Goal: Task Accomplishment & Management: Use online tool/utility

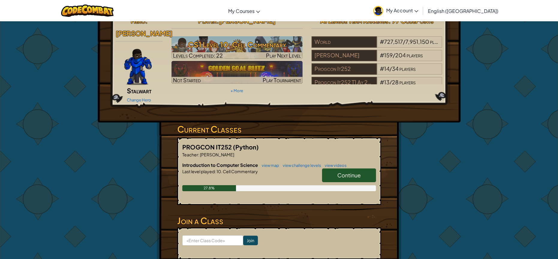
scroll to position [30, 0]
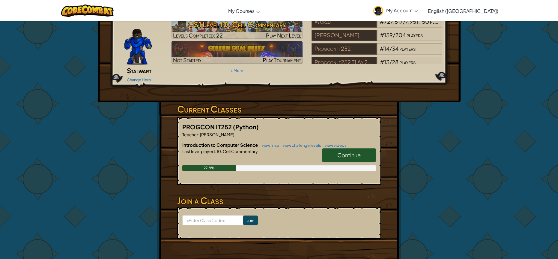
click at [330, 148] on link "Continue" at bounding box center [349, 155] width 54 height 14
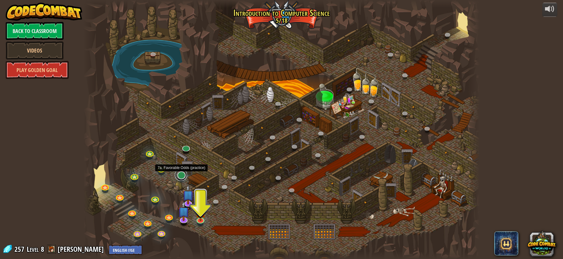
click at [182, 173] on link at bounding box center [181, 175] width 12 height 12
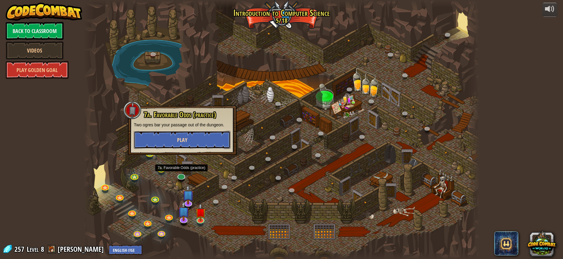
click at [185, 139] on span "Play" at bounding box center [182, 140] width 10 height 8
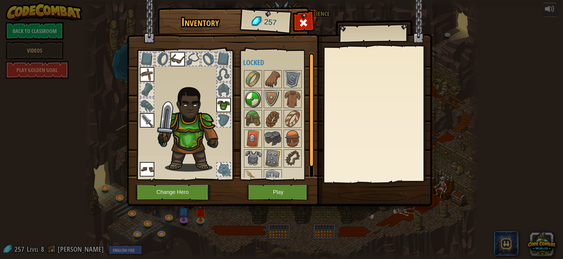
click at [257, 97] on img at bounding box center [253, 99] width 17 height 17
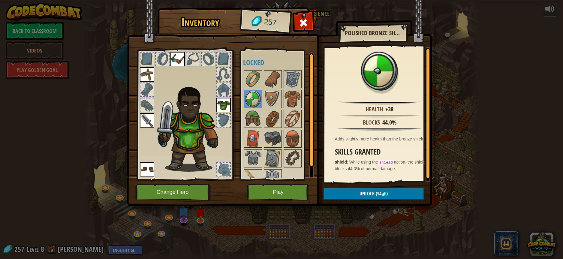
drag, startPoint x: 274, startPoint y: 96, endPoint x: 274, endPoint y: 109, distance: 12.9
click at [274, 100] on img at bounding box center [272, 99] width 17 height 17
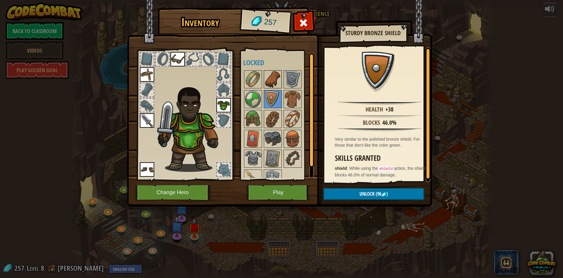
click at [273, 80] on img at bounding box center [272, 79] width 17 height 17
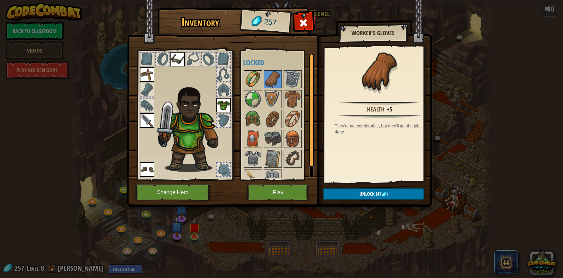
click at [251, 77] on img at bounding box center [253, 79] width 17 height 17
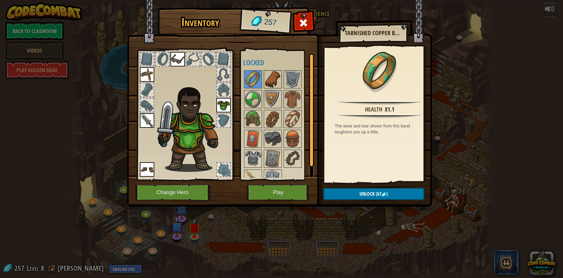
click at [268, 76] on img at bounding box center [272, 79] width 17 height 17
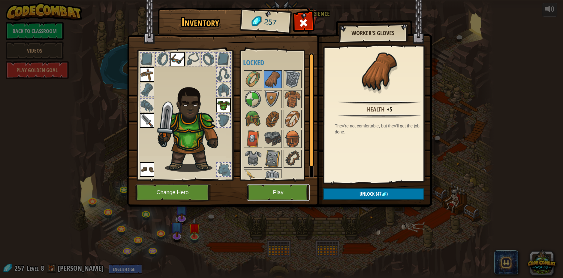
click at [272, 195] on button "Play" at bounding box center [278, 192] width 63 height 17
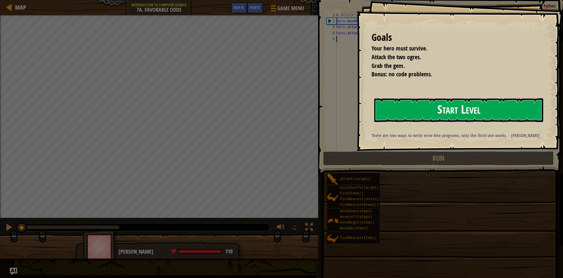
click at [467, 113] on button "Start Level" at bounding box center [458, 110] width 169 height 24
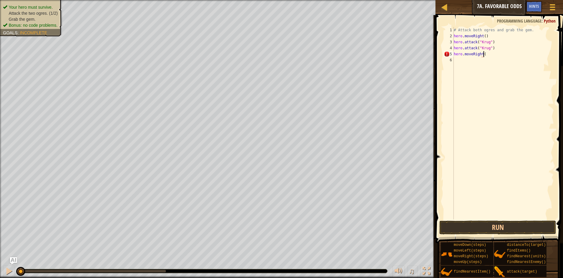
scroll to position [3, 2]
type textarea "hero.moveRight()"
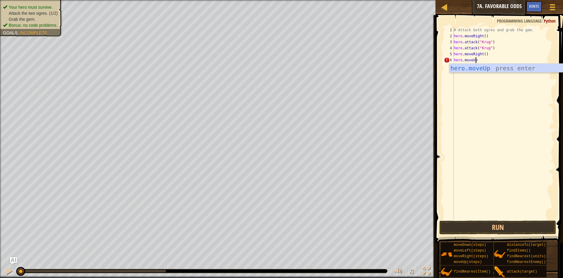
scroll to position [3, 2]
type textarea "hero.moveUp()"
type textarea "hero.moveLeft()"
type textarea "hero.attack("Grump")"
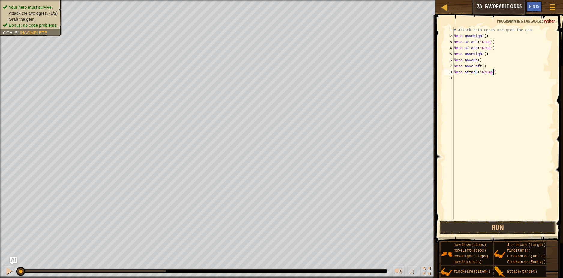
scroll to position [3, 0]
drag, startPoint x: 496, startPoint y: 70, endPoint x: 449, endPoint y: 73, distance: 46.9
click at [449, 73] on div "1 2 3 4 5 6 7 8 9 10 # Attack both ogres and grab the gem. hero . moveRight ( )…" at bounding box center [498, 123] width 111 height 192
type textarea "hero.attack("Grump")"
click at [466, 78] on div "# Attack both ogres and grab the gem. hero . moveRight ( ) hero . attack ( "Kru…" at bounding box center [504, 129] width 100 height 204
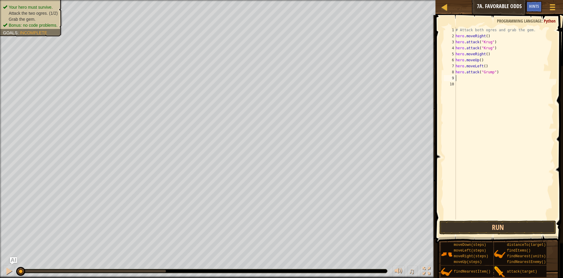
type textarea "hero.attack("Grump")"
click at [470, 87] on div "# Attack both ogres and grab the gem. hero . moveRight ( ) hero . attack ( "Kru…" at bounding box center [504, 129] width 100 height 204
type textarea "hero.moveLeft(2)"
click at [496, 228] on button "Run" at bounding box center [497, 227] width 117 height 14
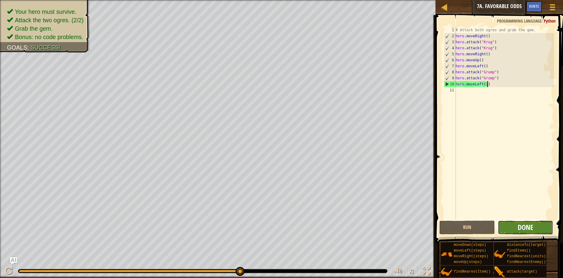
click at [530, 228] on span "Done" at bounding box center [526, 227] width 16 height 10
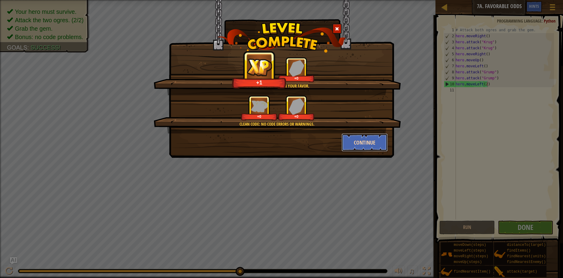
click at [350, 139] on button "Continue" at bounding box center [364, 142] width 47 height 18
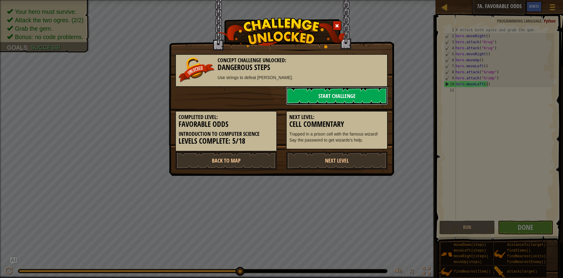
click at [311, 96] on link "Start Challenge" at bounding box center [337, 96] width 102 height 18
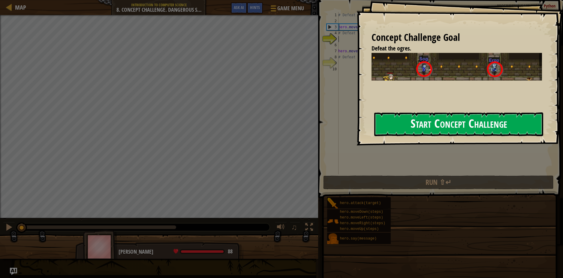
click at [405, 124] on button "Start Concept Challenge" at bounding box center [458, 124] width 169 height 24
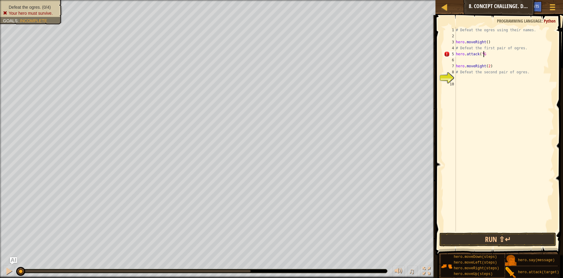
scroll to position [3, 2]
type textarea "hero.attack("Gos")"
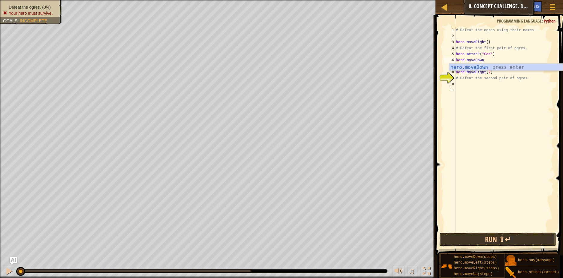
scroll to position [3, 2]
type textarea "hero.moveDown()"
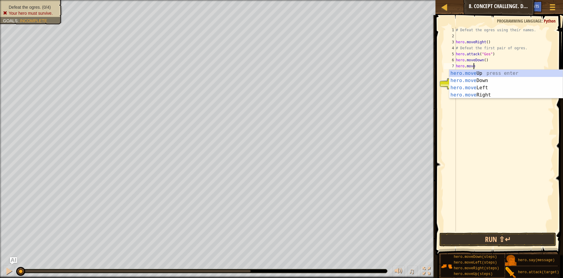
scroll to position [3, 2]
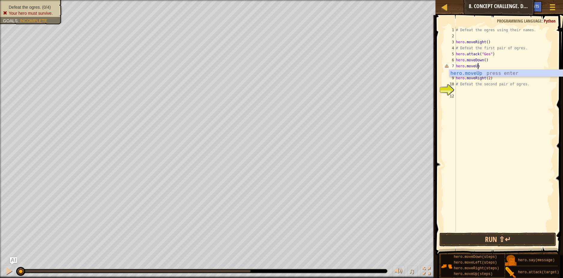
type textarea "hero.moveUp()"
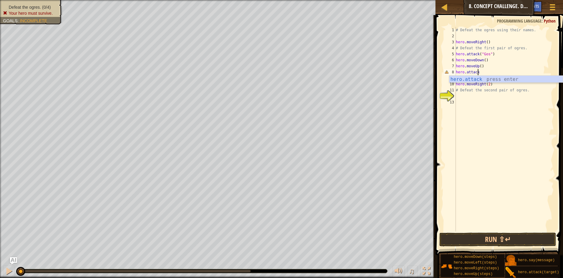
scroll to position [3, 2]
type textarea "hero.attack("Sog")"
type textarea "hero.moveRight(2)"
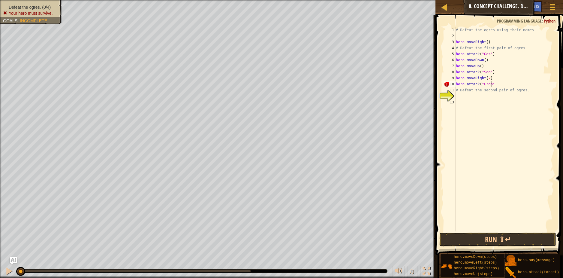
type textarea "hero.attack("Ergo")"
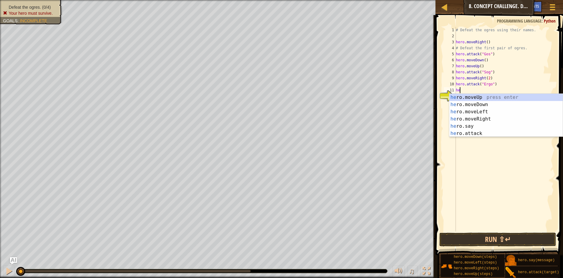
scroll to position [3, 0]
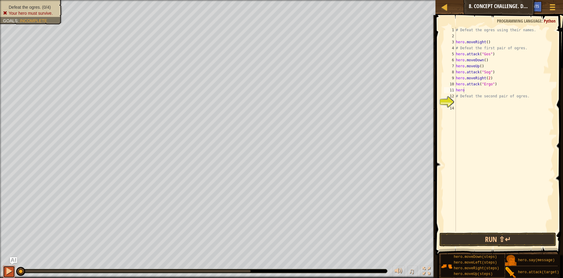
click at [13, 270] on button at bounding box center [9, 271] width 12 height 12
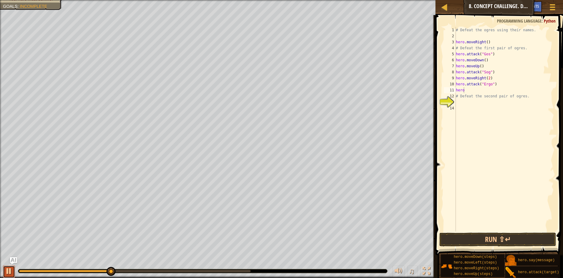
click at [11, 269] on div at bounding box center [9, 271] width 8 height 8
type textarea "hero.attack("Kro")"
click at [483, 239] on button "Run ⇧↵" at bounding box center [497, 239] width 117 height 14
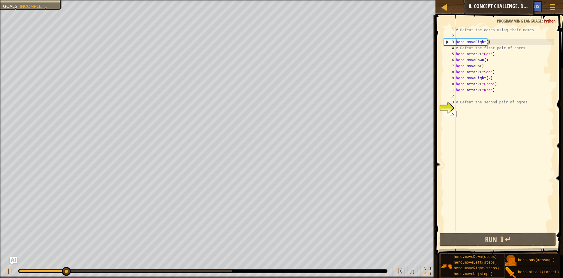
click at [481, 114] on div "# Defeat the ogres using their names. hero . moveRight ( ) # Defeat the first p…" at bounding box center [504, 135] width 99 height 216
click at [500, 97] on div "# Defeat the ogres using their names. hero . moveRight ( ) # Defeat the first p…" at bounding box center [504, 135] width 99 height 216
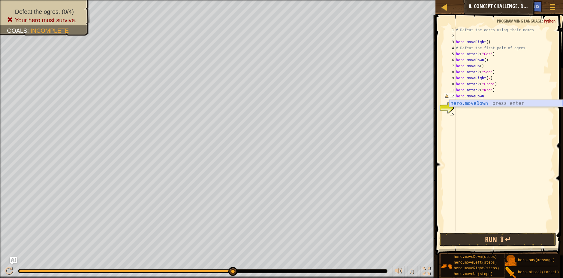
scroll to position [3, 2]
drag, startPoint x: 500, startPoint y: 54, endPoint x: 456, endPoint y: 56, distance: 43.6
click at [456, 56] on div "# Defeat the ogres using their names. hero . moveRight ( ) # Defeat the first p…" at bounding box center [504, 135] width 99 height 216
type textarea "hero.attack("Gos")"
click at [506, 57] on div "# Defeat the ogres using their names. hero . moveRight ( ) # Defeat the first p…" at bounding box center [504, 129] width 99 height 204
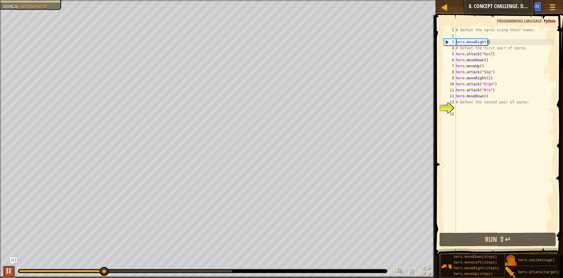
click at [12, 271] on div at bounding box center [9, 271] width 8 height 8
click at [495, 53] on div "# Defeat the ogres using their names. hero . moveRight ( ) # Defeat the first p…" at bounding box center [504, 135] width 99 height 216
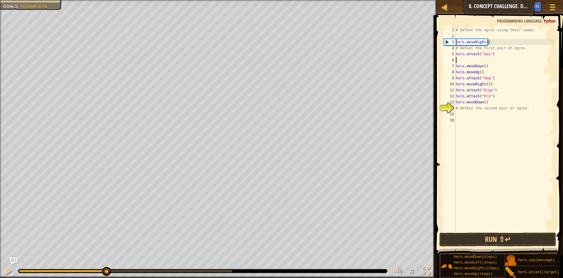
scroll to position [3, 0]
paste textarea "hero.attack("Gos")"
type textarea "hero.attack("Sog")"
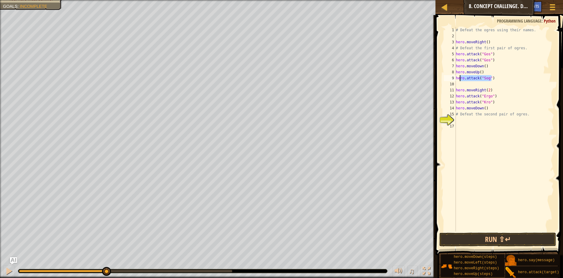
drag, startPoint x: 507, startPoint y: 79, endPoint x: 456, endPoint y: 77, distance: 50.4
click at [456, 77] on div "# Defeat the ogres using their names. hero . moveRight ( ) # Defeat the first p…" at bounding box center [504, 135] width 99 height 216
type textarea "hero.attack("Sog")"
click at [475, 86] on div "# Defeat the ogres using their names. hero . moveRight ( ) # Defeat the first p…" at bounding box center [504, 135] width 99 height 216
paste textarea "hero.attack("Sog")"
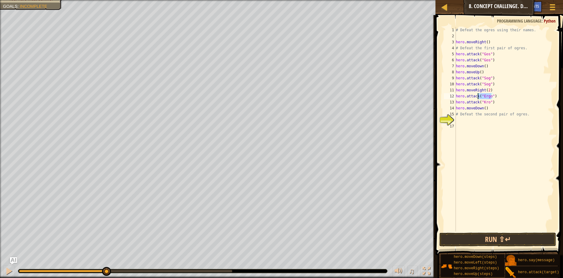
drag, startPoint x: 492, startPoint y: 96, endPoint x: 475, endPoint y: 100, distance: 17.8
click at [467, 99] on div "# Defeat the ogres using their names. hero . moveRight ( ) # Defeat the first p…" at bounding box center [504, 135] width 99 height 216
type textarea "hero.attack("Ergo")"
drag, startPoint x: 494, startPoint y: 96, endPoint x: 452, endPoint y: 97, distance: 41.4
click at [452, 97] on div "hero.attack("Ergo") 1 2 3 4 5 6 7 8 9 10 11 12 13 14 15 16 17 # Defeat the ogre…" at bounding box center [498, 129] width 111 height 204
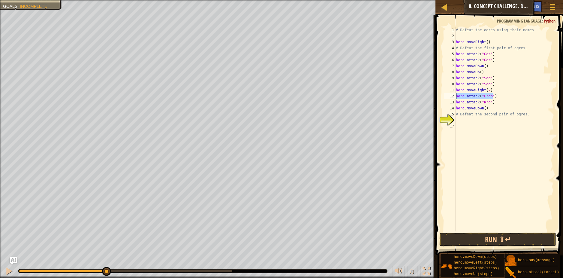
click at [498, 97] on div "# Defeat the ogres using their names. hero . moveRight ( ) # Defeat the first p…" at bounding box center [504, 129] width 99 height 204
paste textarea "hero.attack("Ergo")"
drag, startPoint x: 497, startPoint y: 108, endPoint x: 454, endPoint y: 106, distance: 43.3
click at [454, 106] on div "hero.attack("Ergo") 1 2 3 4 5 6 7 8 9 10 11 12 13 14 15 16 17 18 # Defeat the o…" at bounding box center [498, 129] width 111 height 204
type textarea "hero.attack("Kro")"
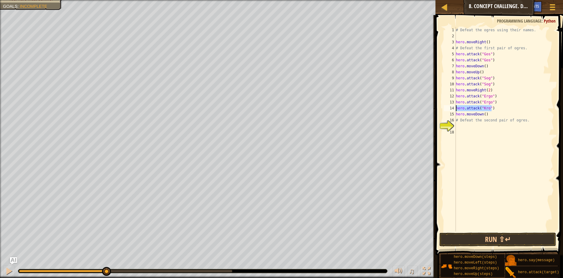
click at [503, 110] on div "# Defeat the ogres using their names. hero . moveRight ( ) # Defeat the first p…" at bounding box center [504, 129] width 99 height 204
paste textarea "hero.attack("Kro")"
type textarea "hero.attack("Kro")"
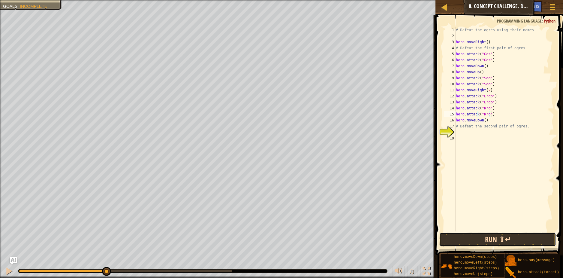
click at [517, 240] on button "Run ⇧↵" at bounding box center [497, 239] width 117 height 14
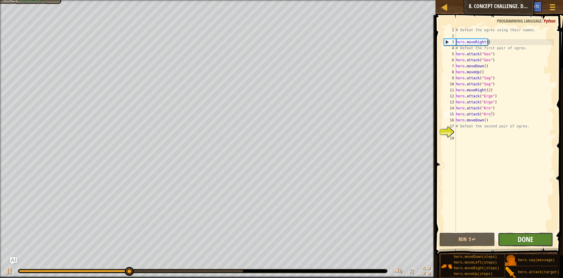
click at [527, 236] on span "Done" at bounding box center [526, 239] width 16 height 10
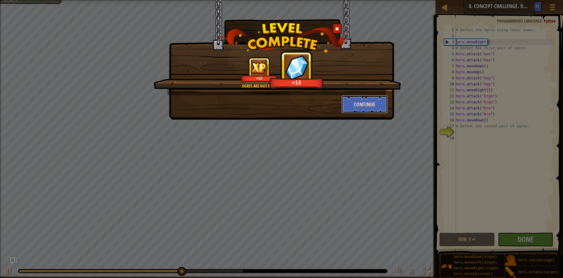
click at [368, 105] on button "Continue" at bounding box center [364, 104] width 47 height 18
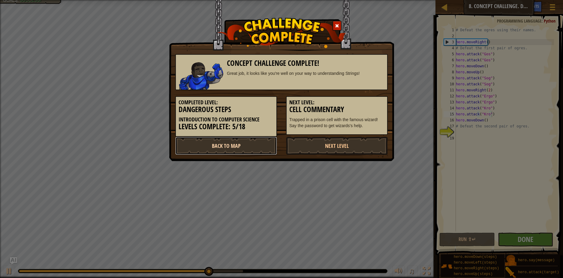
click at [245, 141] on link "Back to Map" at bounding box center [226, 146] width 102 height 18
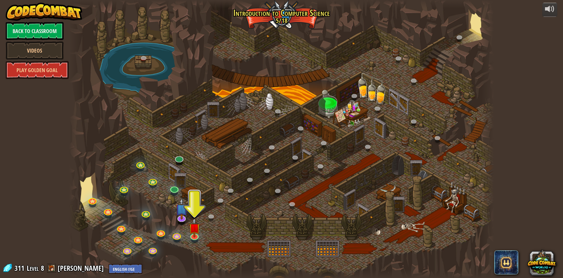
drag, startPoint x: 226, startPoint y: 120, endPoint x: 252, endPoint y: 118, distance: 26.1
click at [252, 118] on div at bounding box center [281, 139] width 425 height 278
drag, startPoint x: 201, startPoint y: 154, endPoint x: 222, endPoint y: 141, distance: 25.5
click at [222, 141] on div at bounding box center [281, 139] width 425 height 278
click at [183, 219] on link at bounding box center [181, 216] width 12 height 12
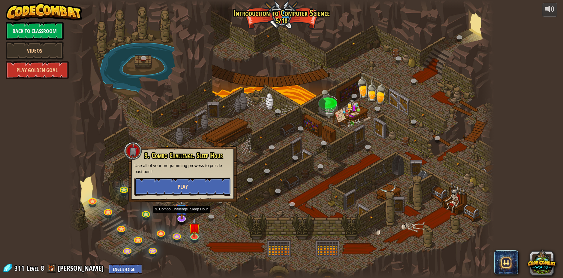
click at [195, 185] on button "Play" at bounding box center [182, 186] width 97 height 18
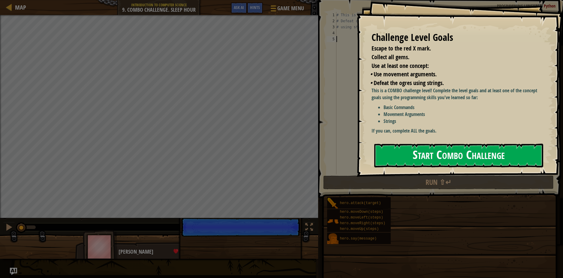
click at [424, 146] on button "Start Combo Challenge" at bounding box center [458, 155] width 169 height 24
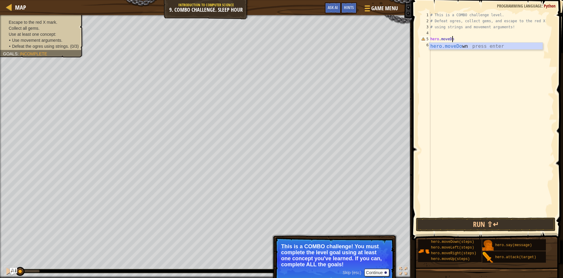
scroll to position [3, 2]
type textarea "hero.moveDown()"
type textarea "hero.moveUp()"
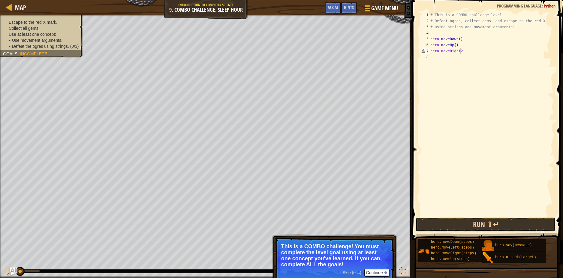
click at [11, 269] on img "Ask AI" at bounding box center [14, 271] width 8 height 8
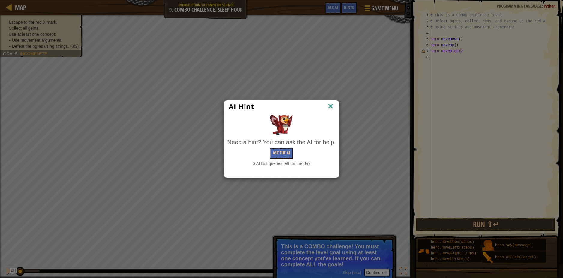
click at [331, 104] on img at bounding box center [330, 106] width 8 height 9
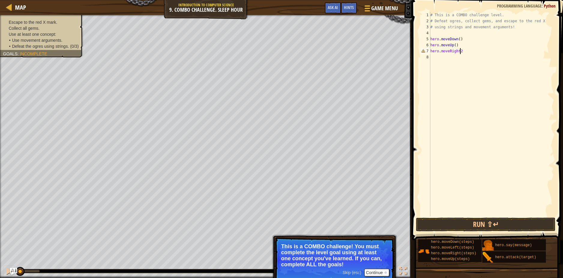
click at [483, 52] on div "# This is a COMBO challenge level. # Defeat ogres, collect gems, and escape to …" at bounding box center [491, 120] width 125 height 216
type textarea "hero.moveRight(2)"
click at [482, 52] on div "# This is a COMBO challenge level. # Defeat ogres, collect gems, and escape to …" at bounding box center [491, 120] width 125 height 216
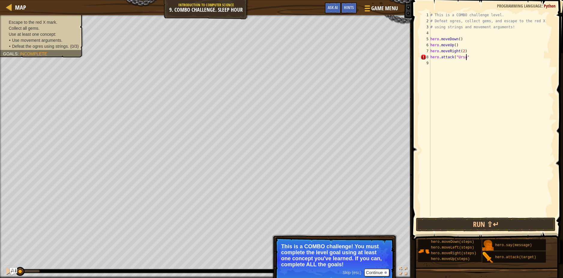
type textarea "hero.attack("Ursa")"
drag, startPoint x: 477, startPoint y: 55, endPoint x: 425, endPoint y: 57, distance: 51.3
click at [425, 57] on div "1 2 3 4 5 6 7 8 9 10 # This is a COMBO challenge level. # Defeat ogres, collect…" at bounding box center [486, 114] width 135 height 204
type textarea "hero.attack("Ursa")"
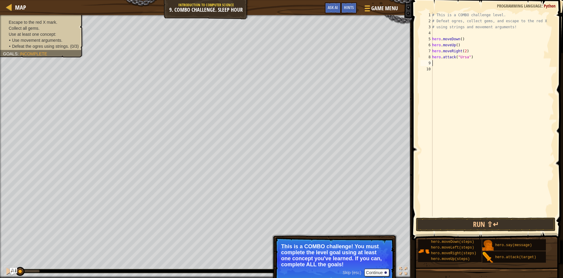
click at [460, 62] on div "# This is a COMBO challenge level. # Defeat ogres, collect gems, and escape to …" at bounding box center [492, 120] width 123 height 216
paste textarea "hero.attack("Ursa")"
type textarea "hero.attack("Ursa")"
type textarea "hero.moveLeft(2)"
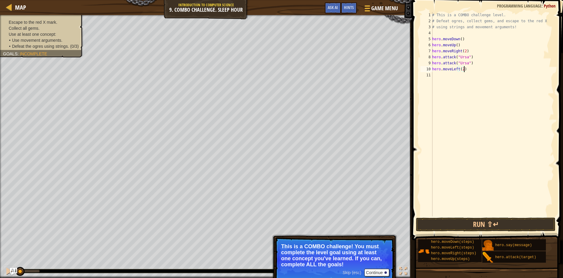
click at [474, 69] on div "# This is a COMBO challenge level. # Defeat ogres, collect gems, and escape to …" at bounding box center [492, 120] width 123 height 216
type textarea "hero.moveUp()"
click at [62, 34] on li "Use at least one concept:" at bounding box center [41, 34] width 76 height 6
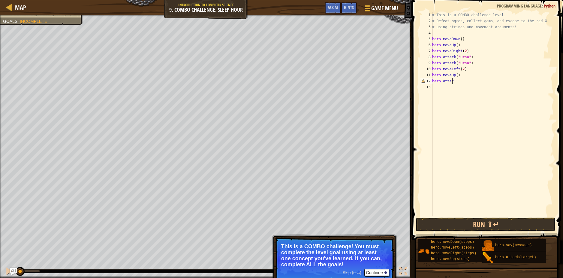
click at [467, 82] on div "# This is a COMBO challenge level. # Defeat ogres, collect gems, and escape to …" at bounding box center [492, 120] width 123 height 216
type textarea "hero.attack("Rexxar")"
drag, startPoint x: 475, startPoint y: 82, endPoint x: 426, endPoint y: 83, distance: 48.6
click at [426, 83] on div "hero.attack("Rexxar") 1 2 3 4 5 6 7 8 9 10 11 12 13 # This is a COMBO challenge…" at bounding box center [486, 114] width 135 height 204
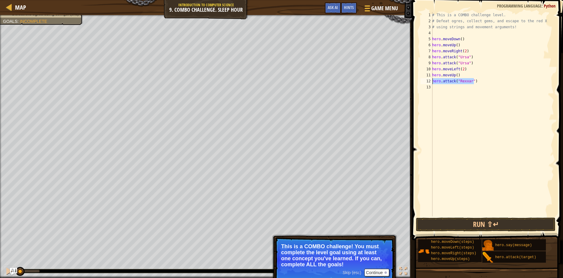
click at [463, 86] on div "# This is a COMBO challenge level. # Defeat ogres, collect gems, and escape to …" at bounding box center [492, 120] width 123 height 216
paste textarea "hero.attack("Rexxar")"
type textarea "hero.attack("Rexxar")"
click at [495, 85] on div "# This is a COMBO challenge level. # Defeat ogres, collect gems, and escape to …" at bounding box center [492, 120] width 123 height 216
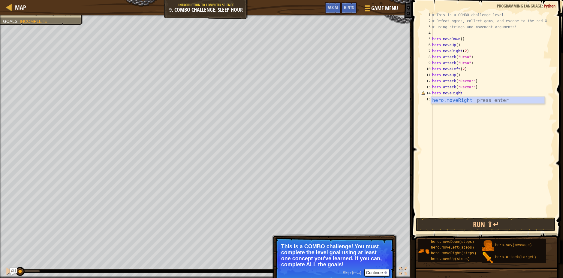
scroll to position [3, 2]
type textarea "hero.moveRight()"
type textarea "hero.attack("Brack")"
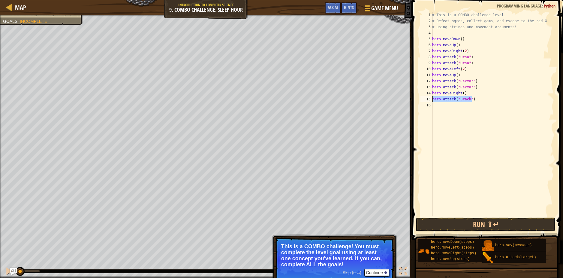
drag, startPoint x: 488, startPoint y: 99, endPoint x: 428, endPoint y: 97, distance: 60.6
click at [428, 97] on div "hero.attack("Brack") 1 2 3 4 5 6 7 8 9 10 11 12 13 14 15 16 # This is a COMBO c…" at bounding box center [486, 114] width 135 height 204
paste textarea
click at [444, 108] on div "# This is a COMBO challenge level. # Defeat ogres, collect gems, and escape to …" at bounding box center [492, 120] width 123 height 216
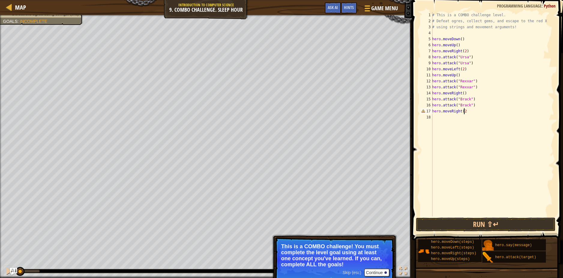
type textarea "hero.moveRight(2)"
click at [466, 117] on div "# This is a COMBO challenge level. # Defeat ogres, collect gems, and escape to …" at bounding box center [492, 120] width 123 height 216
click at [465, 221] on button "Run ⇧↵" at bounding box center [486, 224] width 140 height 14
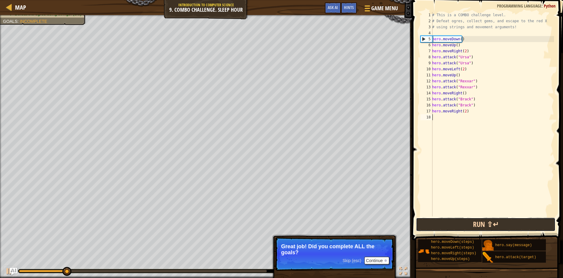
click at [427, 228] on button "Run ⇧↵" at bounding box center [486, 224] width 140 height 14
drag, startPoint x: 97, startPoint y: 271, endPoint x: 116, endPoint y: 270, distance: 19.5
click at [97, 271] on div at bounding box center [143, 270] width 248 height 2
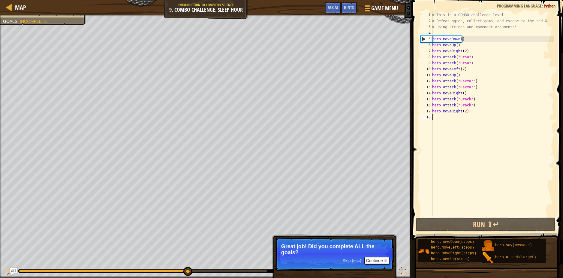
click at [187, 271] on div at bounding box center [143, 270] width 248 height 2
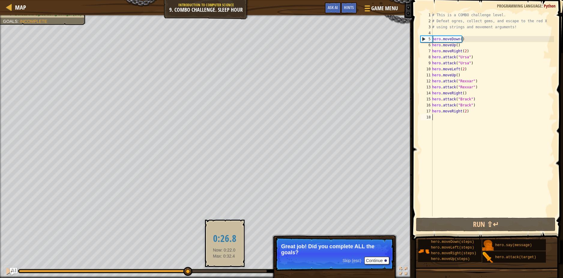
click at [226, 269] on div at bounding box center [143, 270] width 248 height 2
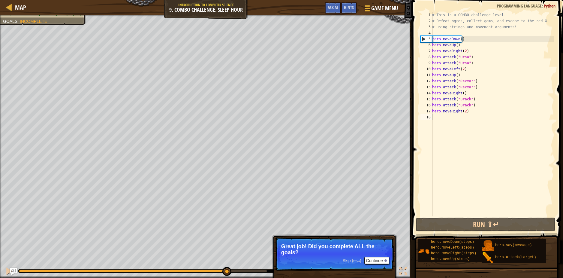
click at [252, 269] on div at bounding box center [191, 271] width 346 height 4
click at [254, 271] on div at bounding box center [143, 270] width 248 height 2
click at [372, 259] on button "Continue" at bounding box center [376, 260] width 25 height 8
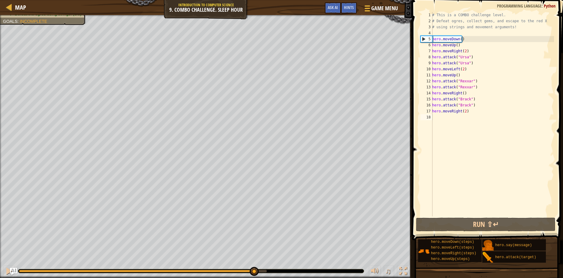
drag, startPoint x: 289, startPoint y: 270, endPoint x: 285, endPoint y: 271, distance: 3.6
click at [288, 270] on div at bounding box center [190, 271] width 345 height 4
click at [421, 40] on div "5" at bounding box center [427, 39] width 12 height 6
type textarea "hero.moveDown()"
click at [442, 120] on div "# This is a COMBO challenge level. # Defeat ogres, collect gems, and escape to …" at bounding box center [492, 120] width 123 height 216
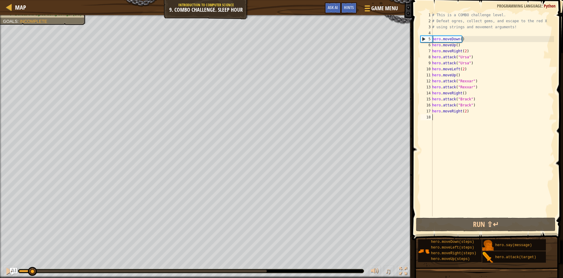
drag, startPoint x: 32, startPoint y: 272, endPoint x: -13, endPoint y: 272, distance: 45.6
click at [0, 0] on html "Map Introduction to Computer Science 9. Combo Challenge. Sleep Hour Game Menu D…" at bounding box center [281, 0] width 563 height 0
click at [465, 111] on div "# This is a COMBO challenge level. # Defeat ogres, collect gems, and escape to …" at bounding box center [492, 120] width 123 height 216
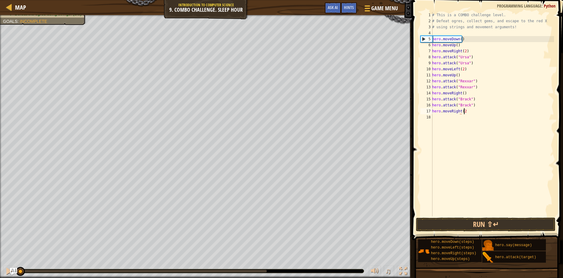
scroll to position [3, 2]
type textarea "hero.moveRight()"
type textarea "hero.moveLeft(2)"
type textarea "hero.moveDown(2)"
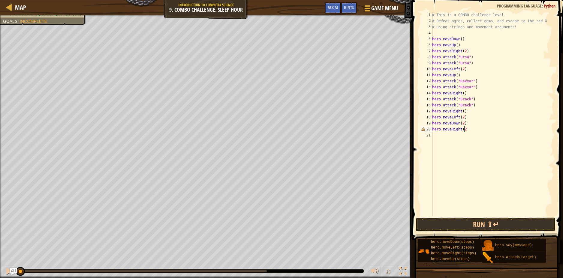
type textarea "hero.moveRight(2)"
type textarea "hero.moveLeft(2)"
type textarea "hero.moveUp(2)"
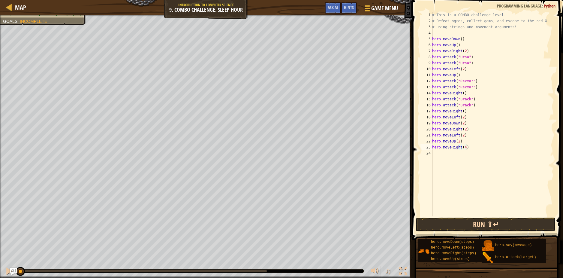
type textarea "hero.moveRight(4)"
click at [497, 224] on button "Run ⇧↵" at bounding box center [486, 224] width 140 height 14
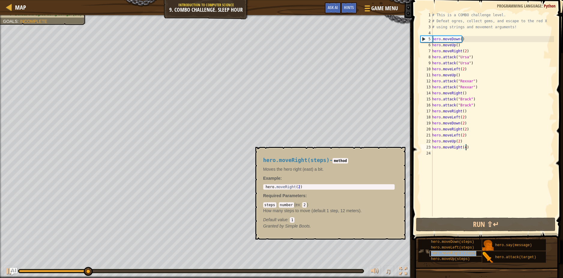
click at [451, 251] on span "hero.moveRight(steps)" at bounding box center [453, 253] width 45 height 4
click at [468, 171] on div "# This is a COMBO challenge level. # Defeat ogres, collect gems, and escape to …" at bounding box center [492, 120] width 123 height 216
drag, startPoint x: 348, startPoint y: 156, endPoint x: 325, endPoint y: 152, distance: 23.7
click at [347, 156] on div "hero.moveRight(steps) - method Moves the hero right (east) a bit. Example : 1 h…" at bounding box center [329, 193] width 140 height 83
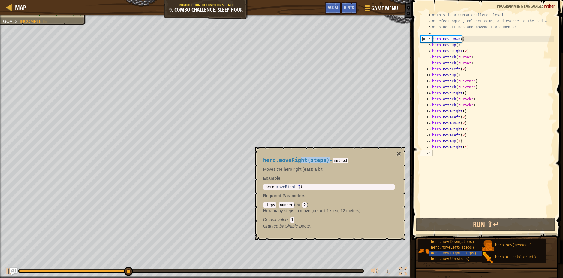
drag, startPoint x: 325, startPoint y: 152, endPoint x: 299, endPoint y: 149, distance: 26.3
click at [299, 149] on div "hero.moveRight(steps) - method Moves the hero right (east) a bit. Example : 1 h…" at bounding box center [330, 193] width 150 height 92
click at [353, 167] on p "Moves the hero right (east) a bit." at bounding box center [328, 169] width 131 height 6
click at [400, 155] on button "×" at bounding box center [398, 153] width 5 height 8
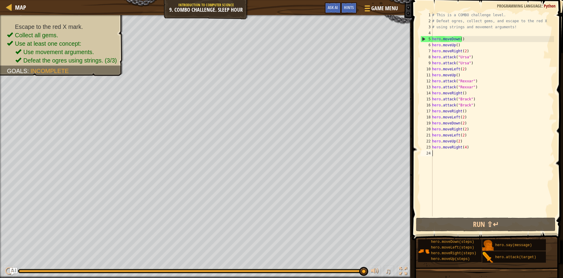
click at [474, 152] on div "# This is a COMBO challenge level. # Defeat ogres, collect gems, and escape to …" at bounding box center [492, 120] width 123 height 216
click at [474, 148] on div "# This is a COMBO challenge level. # Defeat ogres, collect gems, and escape to …" at bounding box center [492, 120] width 123 height 216
click at [452, 220] on button "Run ⇧↵" at bounding box center [486, 224] width 140 height 14
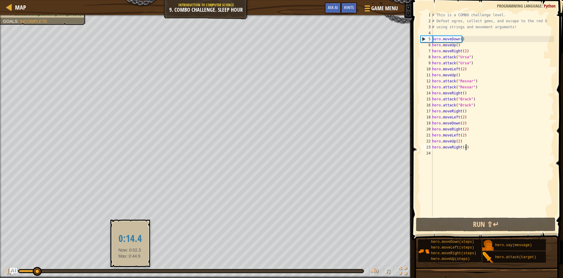
drag, startPoint x: 130, startPoint y: 271, endPoint x: 173, endPoint y: 271, distance: 43.5
click at [130, 271] on div at bounding box center [191, 270] width 344 height 2
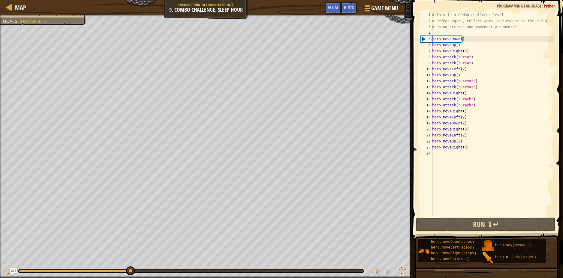
click at [220, 275] on div "♫" at bounding box center [206, 269] width 412 height 18
click at [248, 273] on div "♫" at bounding box center [206, 269] width 412 height 18
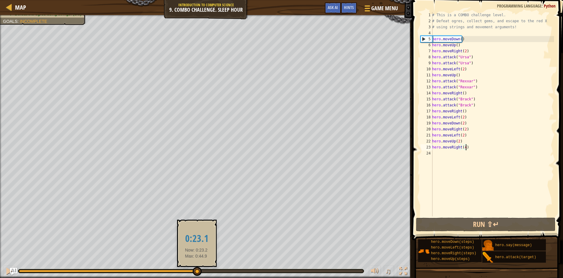
click at [196, 270] on div at bounding box center [191, 270] width 344 height 2
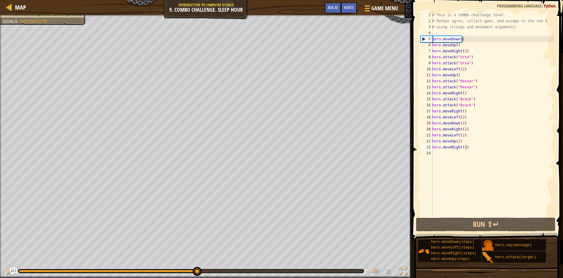
click at [132, 263] on div "♫" at bounding box center [206, 269] width 412 height 18
click at [125, 265] on div "♫" at bounding box center [206, 269] width 412 height 18
drag, startPoint x: 124, startPoint y: 265, endPoint x: 123, endPoint y: 269, distance: 3.4
click at [123, 268] on div "♫" at bounding box center [206, 269] width 412 height 18
click at [123, 269] on div at bounding box center [191, 271] width 346 height 4
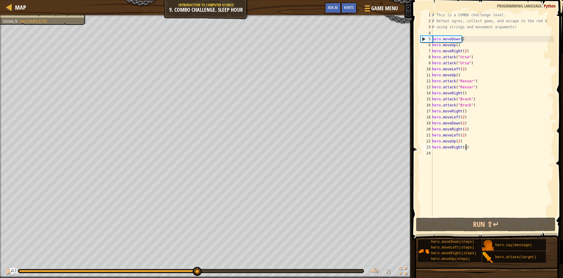
click at [123, 272] on div at bounding box center [190, 271] width 345 height 4
click at [124, 271] on div at bounding box center [108, 270] width 178 height 2
drag, startPoint x: 101, startPoint y: 268, endPoint x: 92, endPoint y: 268, distance: 9.3
click at [93, 268] on div "♫" at bounding box center [206, 269] width 412 height 18
click at [91, 269] on div "♫" at bounding box center [206, 269] width 412 height 18
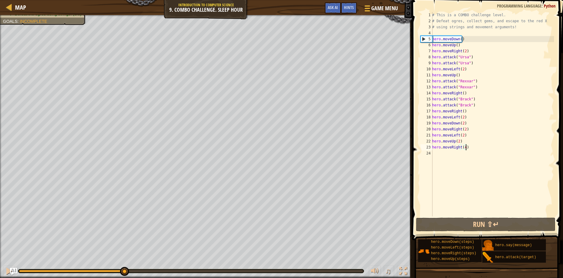
click at [91, 269] on div at bounding box center [190, 271] width 345 height 4
click at [89, 270] on div at bounding box center [54, 270] width 71 height 2
click at [10, 269] on img "Ask AI" at bounding box center [14, 271] width 8 height 8
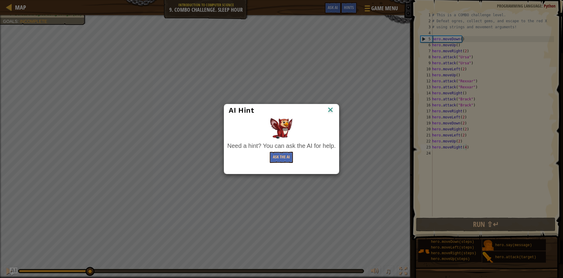
click at [9, 269] on div "AI Hint Need a hint? You can ask the AI for help. Ask the AI" at bounding box center [281, 139] width 563 height 278
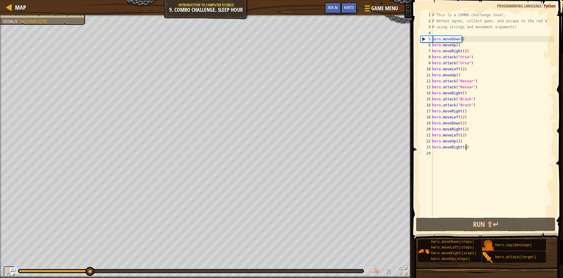
click at [9, 269] on div at bounding box center [9, 271] width 8 height 8
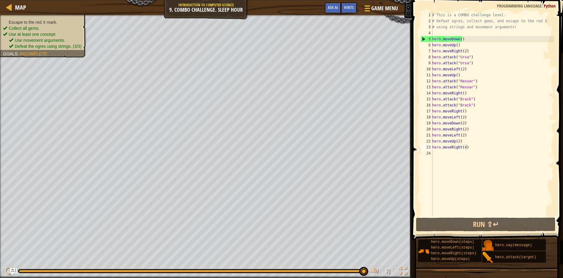
click at [38, 21] on div "Escape to the red X mark. Collect all gems. Use at least one concept: Use movem…" at bounding box center [43, 34] width 80 height 30
click at [50, 22] on span "Escape to the red X mark." at bounding box center [33, 22] width 49 height 5
click at [80, 52] on div "Escape to the red X mark. Collect all gems. Use at least one concept: Use movem…" at bounding box center [39, 34] width 93 height 46
click at [39, 23] on div "Escape to the red X mark. Collect all gems. Use at least one concept: Use movem…" at bounding box center [43, 34] width 80 height 30
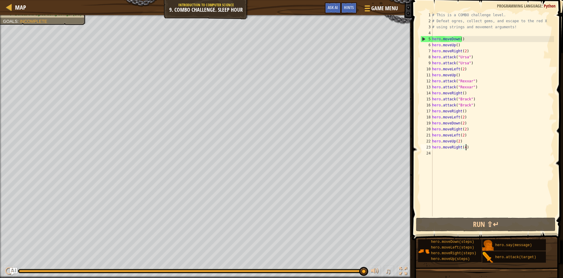
click at [474, 148] on div "# This is a COMBO challenge level. # Defeat ogres, collect gems, and escape to …" at bounding box center [492, 120] width 123 height 216
click at [423, 39] on div "5" at bounding box center [427, 39] width 12 height 6
click at [469, 146] on div "# This is a COMBO challenge level. # Defeat ogres, collect gems, and escape to …" at bounding box center [492, 120] width 123 height 216
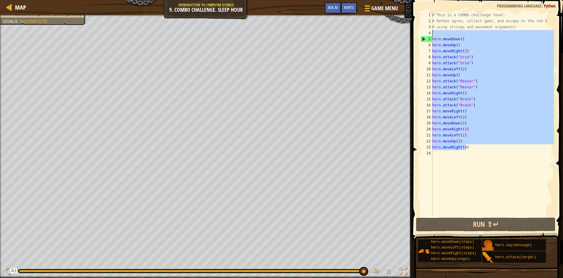
drag, startPoint x: 479, startPoint y: 148, endPoint x: 419, endPoint y: 33, distance: 130.4
click at [419, 33] on div "hero.moveRight(4) 1 2 3 4 5 6 7 8 9 10 11 12 13 14 15 16 17 18 19 20 21 22 23 2…" at bounding box center [486, 114] width 135 height 204
type textarea "hero.moveDown()"
click at [376, 11] on span "Game Menu" at bounding box center [385, 8] width 28 height 8
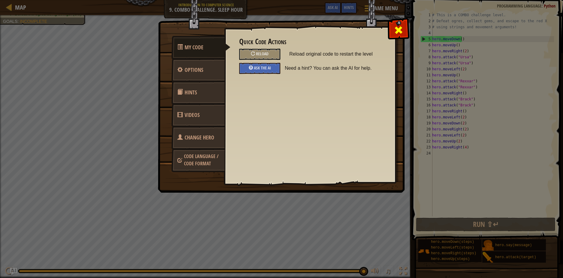
click at [401, 30] on span at bounding box center [399, 30] width 10 height 10
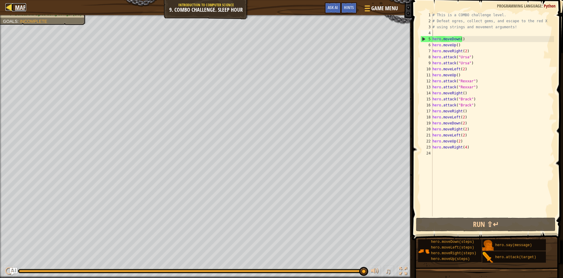
click at [16, 5] on span "Map" at bounding box center [20, 7] width 11 height 8
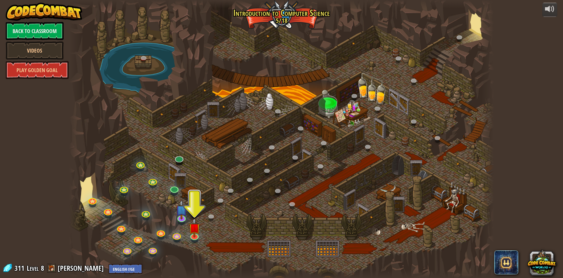
click at [227, 233] on div at bounding box center [281, 139] width 425 height 278
click at [181, 213] on img at bounding box center [181, 205] width 11 height 26
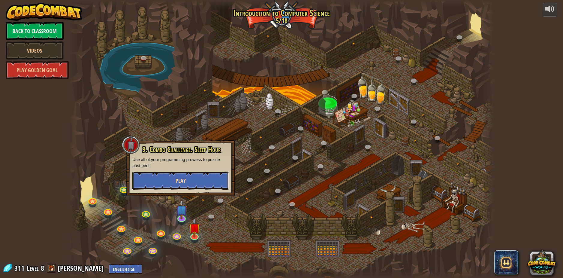
click at [166, 178] on button "Play" at bounding box center [180, 180] width 97 height 18
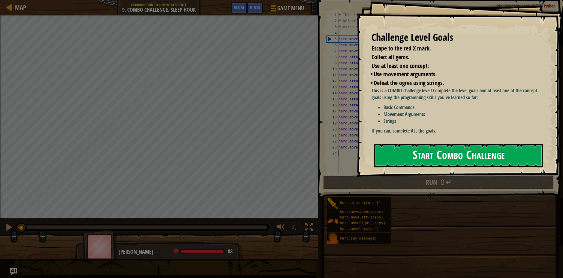
click at [454, 150] on button "Start Combo Challenge" at bounding box center [458, 155] width 169 height 24
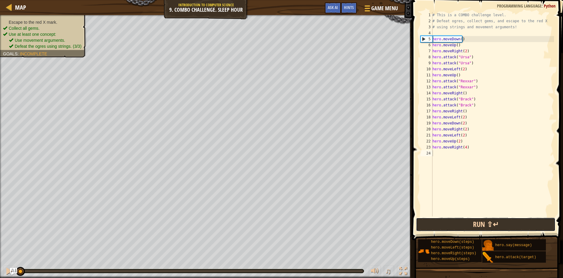
click at [444, 222] on button "Run ⇧↵" at bounding box center [486, 224] width 140 height 14
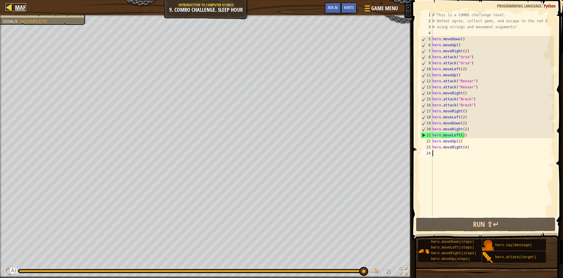
click at [23, 8] on span "Map" at bounding box center [20, 7] width 11 height 8
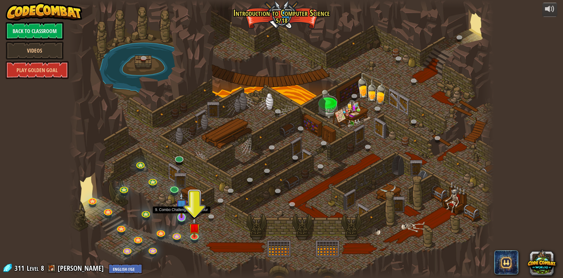
click at [182, 215] on img at bounding box center [181, 205] width 11 height 26
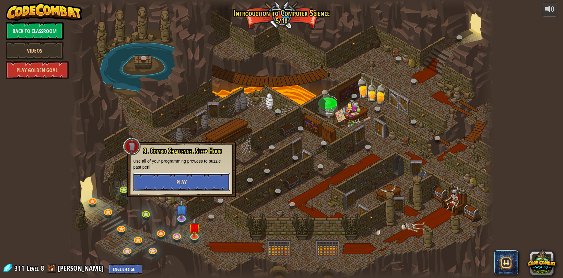
click at [195, 184] on button "Play" at bounding box center [181, 182] width 97 height 18
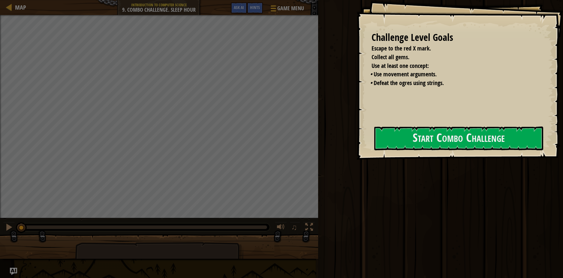
click at [381, 153] on div "Challenge Level Goals Escape to the red X mark. Collect all gems. Use at least …" at bounding box center [459, 79] width 206 height 159
click at [385, 143] on button "Start Combo Challenge" at bounding box center [458, 138] width 169 height 24
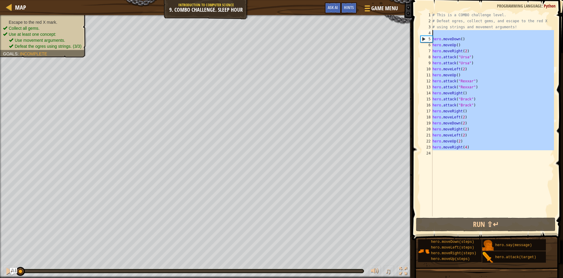
click at [323, 31] on div "Map Introduction to Computer Science 9. Combo Challenge. Sleep Hour Game Menu D…" at bounding box center [281, 139] width 563 height 278
type textarea "hero.moveDown()"
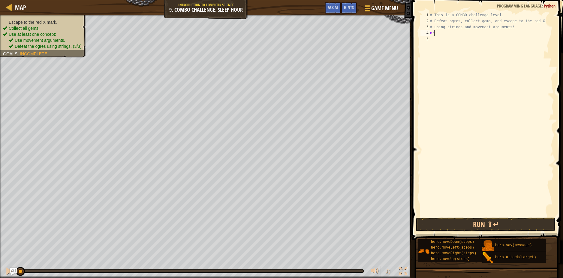
scroll to position [3, 0]
type textarea "n"
type textarea "righ"
type textarea "hero.moveRight(2)"
type textarea "dow"
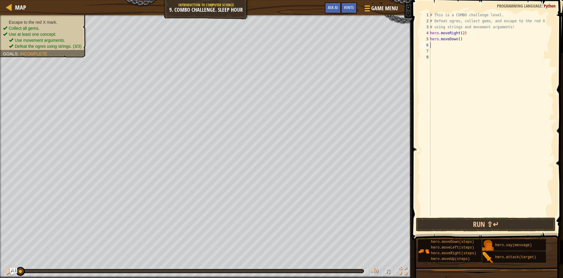
type textarea "hero.moveDown()"
type textarea "left"
type textarea "2"
type textarea "hero.moveLeft(2)"
type textarea "up"
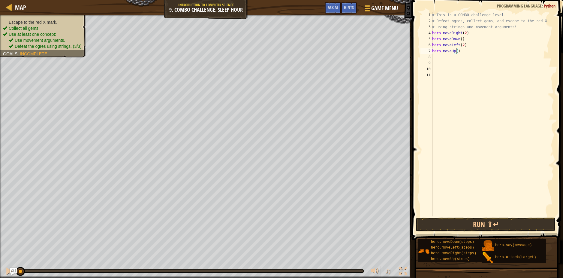
type textarea "hero.moveUp(2)"
click at [486, 30] on div "# This is a COMBO challenge level. # Defeat ogres, collect gems, and escape to …" at bounding box center [492, 120] width 123 height 216
click at [485, 33] on div "# This is a COMBO challenge level. # Defeat ogres, collect gems, and escape to …" at bounding box center [492, 120] width 123 height 216
type textarea "hero.moveRight(2)"
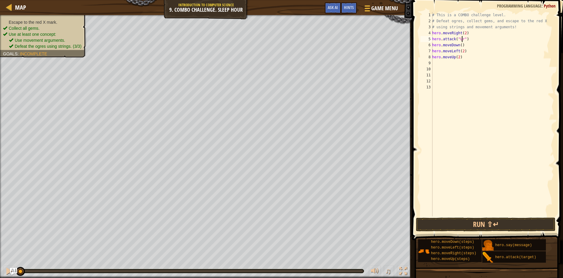
type textarea "hero.attack("Ursa")"
click at [469, 68] on div "# This is a COMBO challenge level. # Defeat ogres, collect gems, and escape to …" at bounding box center [492, 120] width 123 height 216
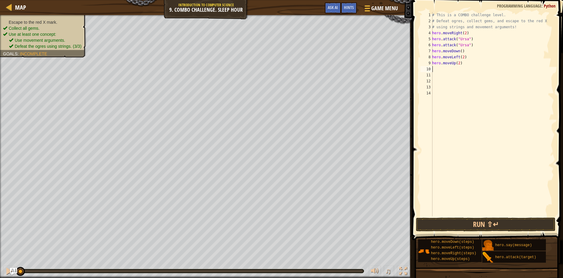
scroll to position [3, 0]
type textarea "hero.attack("Rexxar")"
type textarea "R"
type textarea "hero.attack("Rexxar")"
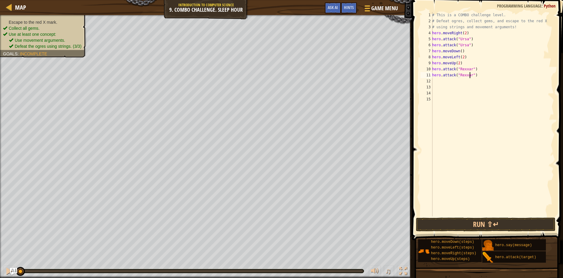
click at [31, 44] on span "Defeat the ogres using strings. (3/3)" at bounding box center [48, 46] width 67 height 5
click at [23, 54] on span "Incomplete" at bounding box center [33, 53] width 27 height 5
drag, startPoint x: 24, startPoint y: 53, endPoint x: 29, endPoint y: 54, distance: 4.4
click at [25, 53] on span "Incomplete" at bounding box center [33, 53] width 27 height 5
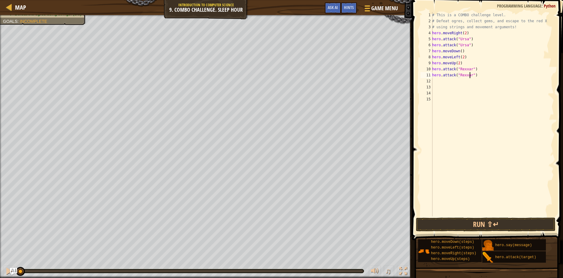
click at [483, 74] on div "# This is a COMBO challenge level. # Defeat ogres, collect gems, and escape to …" at bounding box center [492, 120] width 123 height 216
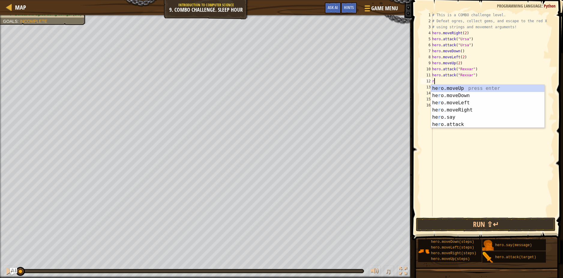
type textarea "rig"
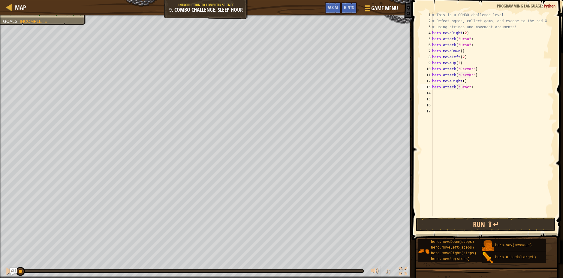
scroll to position [3, 3]
type textarea "hero.attack("Brack")"
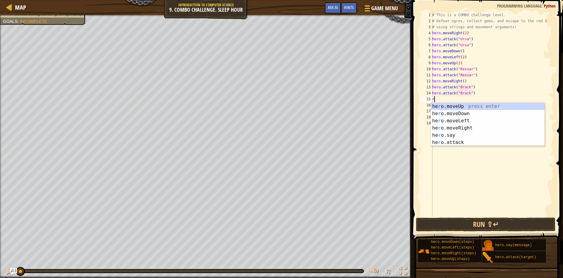
type textarea "rig"
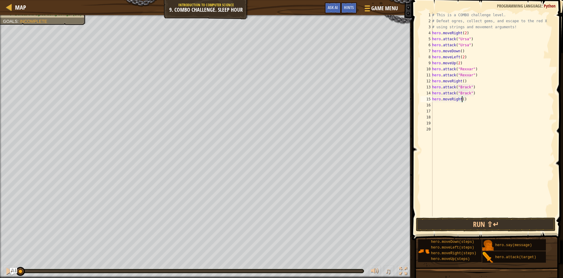
scroll to position [3, 2]
type textarea "hero.moveRight(4)"
click at [495, 227] on button "Run ⇧↵" at bounding box center [486, 224] width 140 height 14
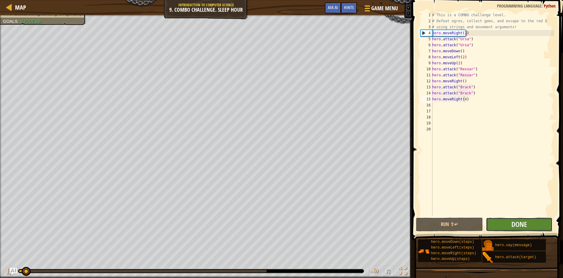
click at [496, 224] on button "Done" at bounding box center [519, 224] width 67 height 14
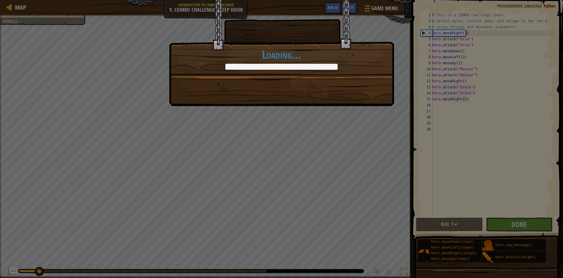
click at [302, 83] on div "'The only time I have problems is when I sleep.' Tupac Shakur +0 +0 Continue Lo…" at bounding box center [281, 53] width 225 height 106
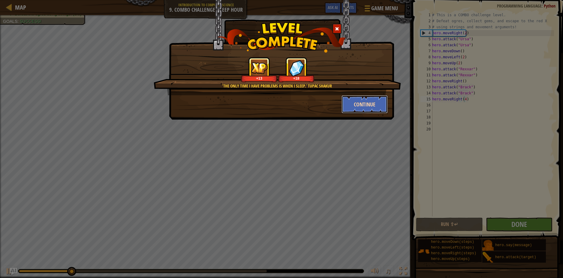
click at [357, 107] on button "Continue" at bounding box center [364, 104] width 47 height 18
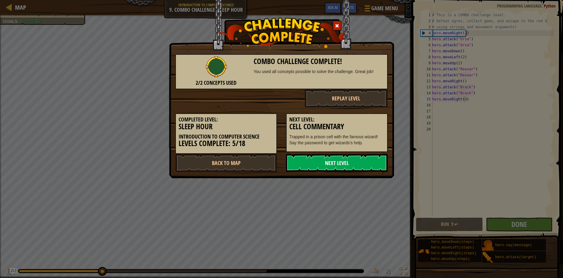
click at [308, 164] on link "Next Level" at bounding box center [337, 163] width 102 height 18
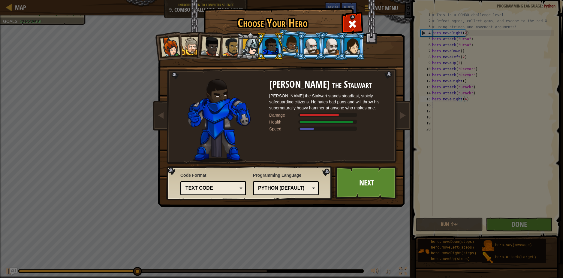
click at [263, 188] on div "Python (Default)" at bounding box center [284, 188] width 52 height 7
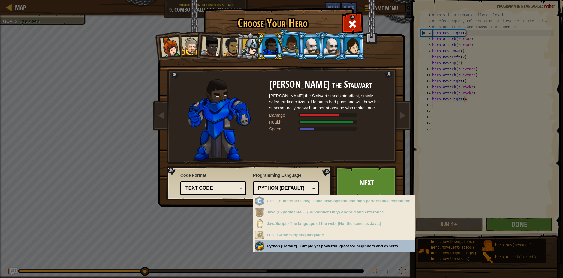
click at [264, 188] on div "Python (Default)" at bounding box center [284, 188] width 52 height 7
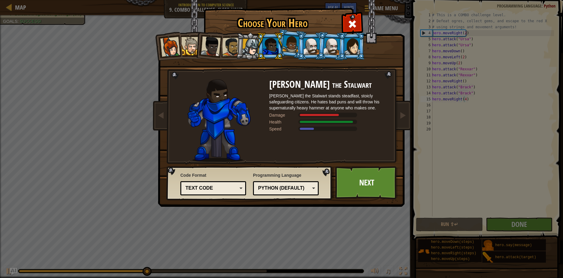
click at [213, 188] on div "Text code" at bounding box center [211, 188] width 52 height 7
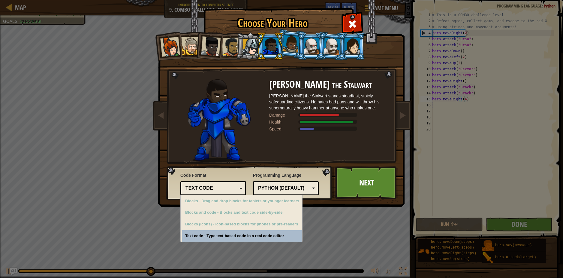
click at [223, 188] on div "Text code" at bounding box center [211, 188] width 52 height 7
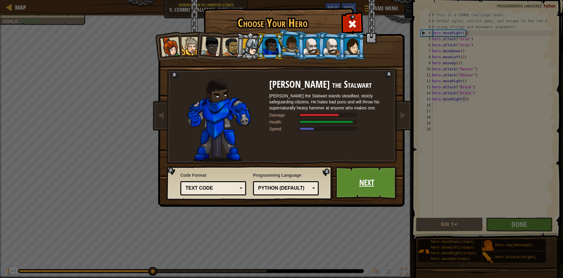
click at [381, 188] on link "Next" at bounding box center [366, 182] width 63 height 33
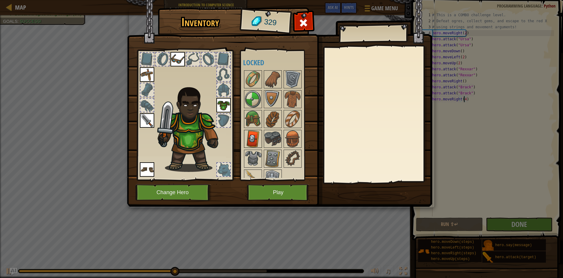
scroll to position [11, 0]
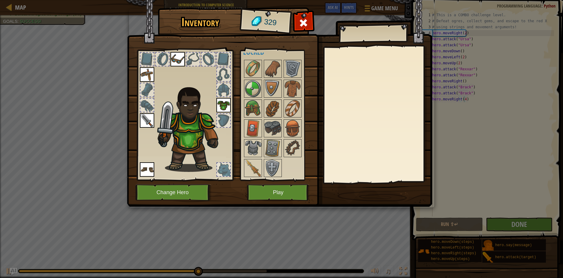
click at [177, 60] on img at bounding box center [177, 59] width 14 height 14
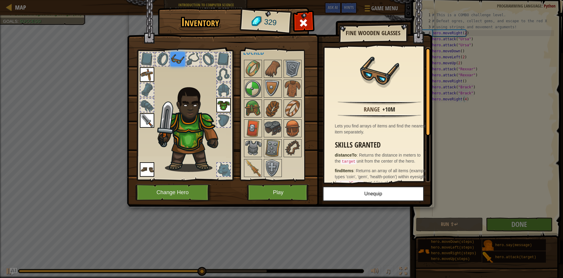
click at [178, 60] on img at bounding box center [177, 59] width 14 height 14
click at [249, 70] on img at bounding box center [253, 68] width 17 height 17
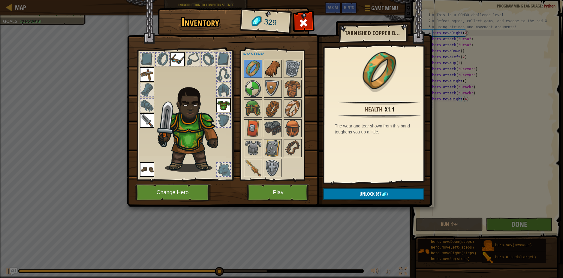
click at [277, 72] on img at bounding box center [272, 68] width 17 height 17
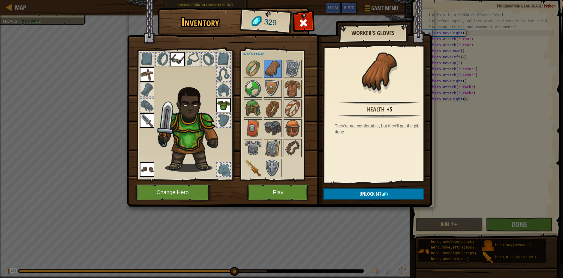
click at [253, 163] on img at bounding box center [253, 167] width 17 height 17
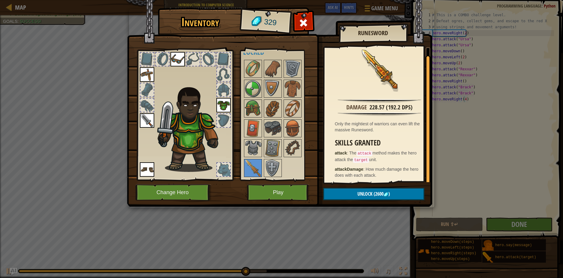
scroll to position [3, 0]
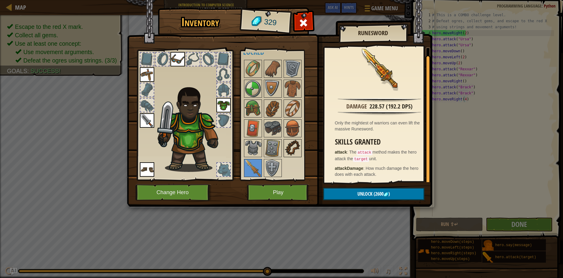
click at [290, 150] on img at bounding box center [292, 148] width 17 height 17
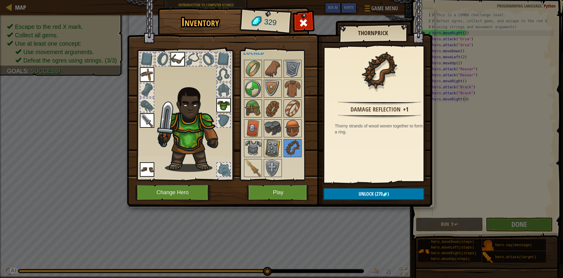
click at [276, 148] on img at bounding box center [272, 148] width 17 height 17
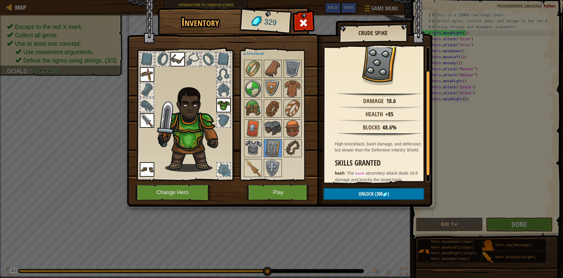
scroll to position [35, 0]
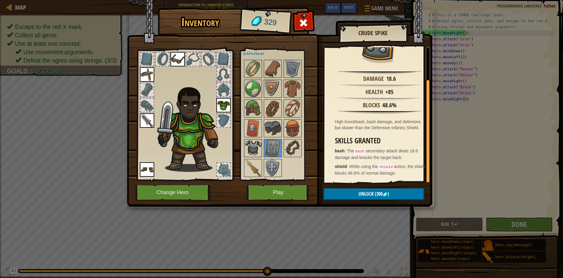
click at [247, 144] on img at bounding box center [253, 148] width 17 height 17
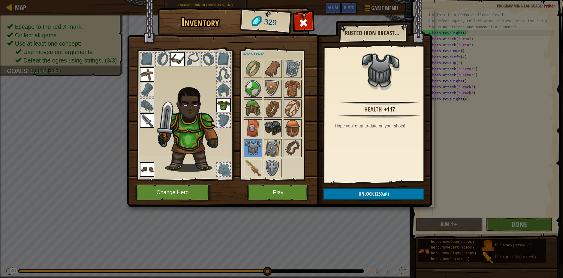
click at [273, 129] on img at bounding box center [272, 128] width 17 height 17
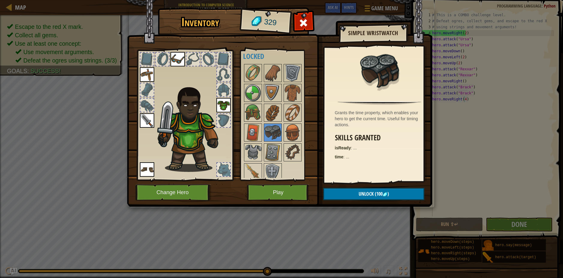
scroll to position [0, 0]
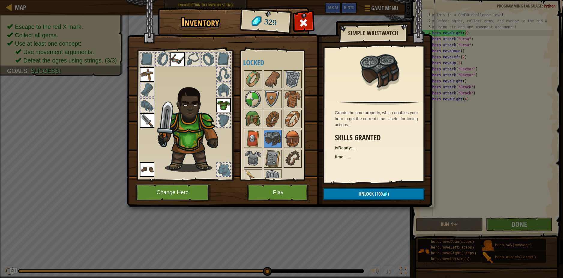
click at [224, 106] on img at bounding box center [223, 105] width 14 height 14
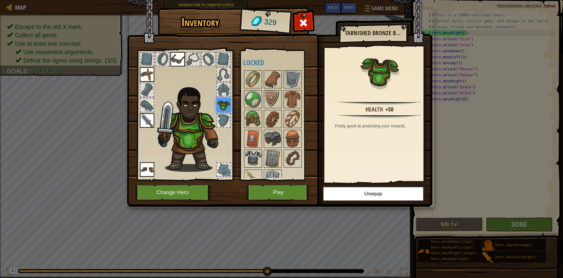
click at [253, 156] on img at bounding box center [253, 158] width 17 height 17
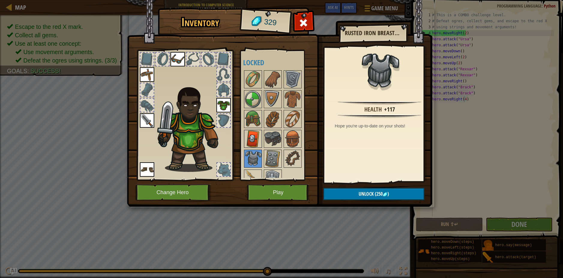
click at [253, 136] on img at bounding box center [253, 138] width 17 height 17
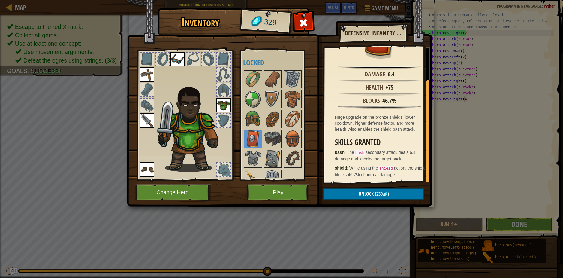
scroll to position [35, 0]
click at [272, 159] on img at bounding box center [272, 158] width 17 height 17
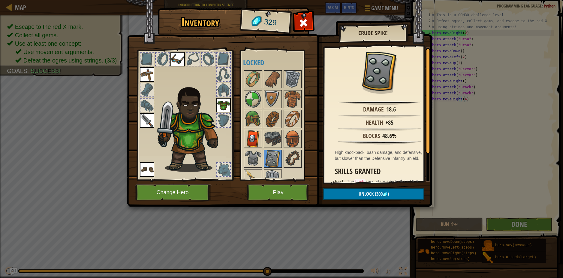
click at [251, 134] on img at bounding box center [253, 138] width 17 height 17
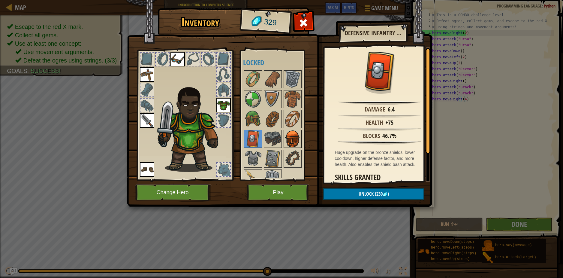
click at [294, 132] on img at bounding box center [292, 138] width 17 height 17
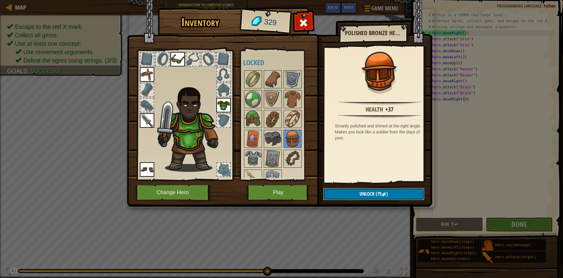
click at [362, 192] on span "Unlock" at bounding box center [366, 193] width 15 height 7
click at [362, 193] on button "Confirm" at bounding box center [373, 194] width 101 height 12
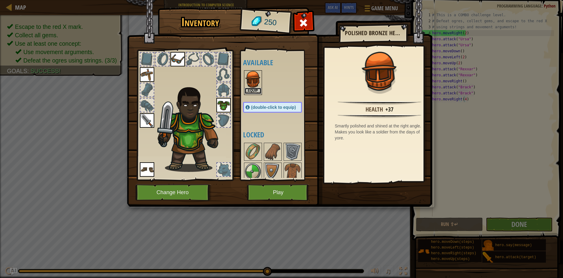
click at [253, 91] on button "Equip" at bounding box center [253, 91] width 17 height 6
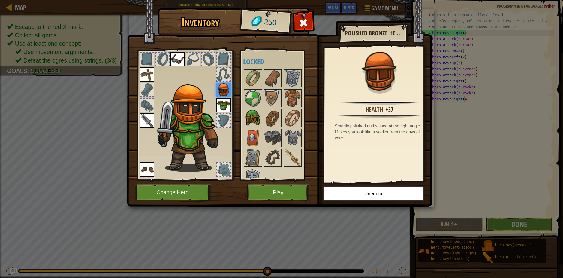
scroll to position [0, 0]
click at [255, 120] on img at bounding box center [253, 118] width 17 height 17
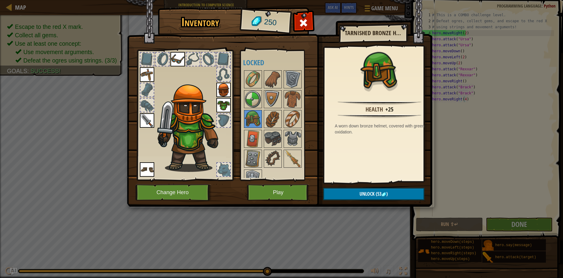
click at [226, 89] on img at bounding box center [223, 90] width 14 height 14
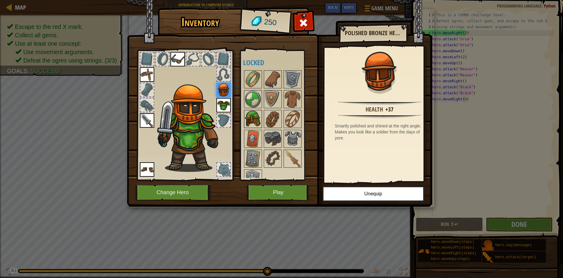
click at [249, 116] on img at bounding box center [253, 118] width 17 height 17
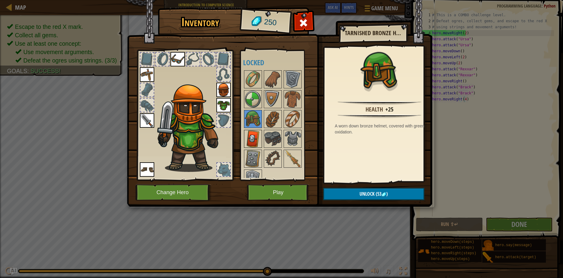
drag, startPoint x: 251, startPoint y: 133, endPoint x: 257, endPoint y: 133, distance: 6.3
click at [251, 134] on img at bounding box center [253, 138] width 17 height 17
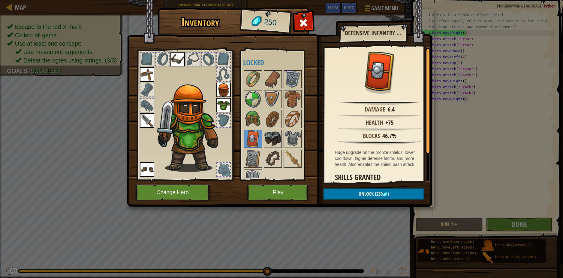
click at [270, 133] on img at bounding box center [272, 138] width 17 height 17
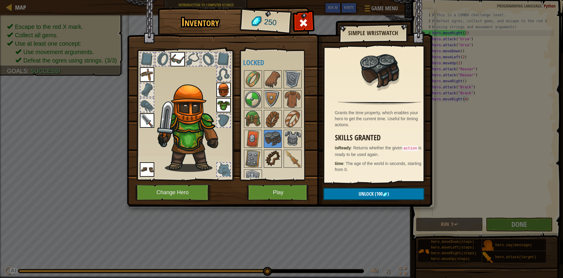
click at [268, 153] on img at bounding box center [272, 158] width 17 height 17
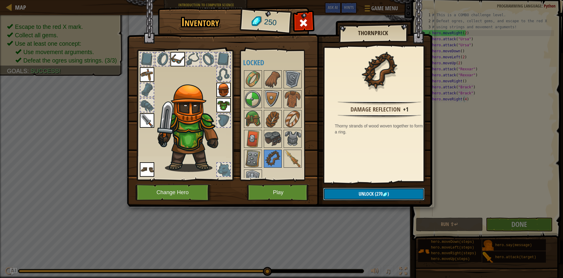
click at [348, 193] on button "Unlock (270 )" at bounding box center [373, 194] width 101 height 12
click at [294, 156] on img at bounding box center [292, 158] width 17 height 17
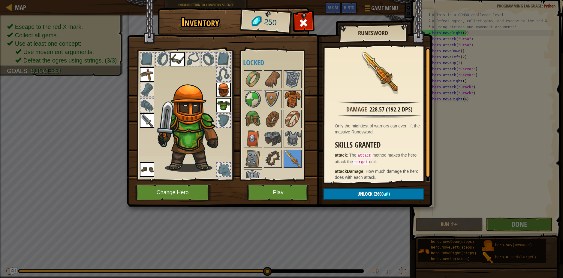
click at [286, 100] on img at bounding box center [292, 99] width 17 height 17
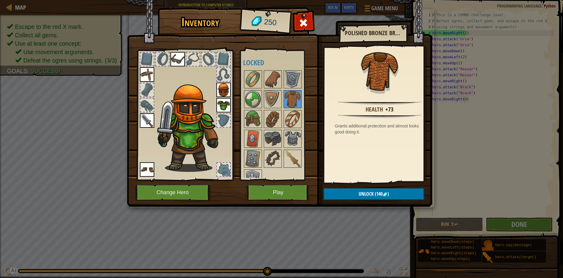
click at [219, 107] on img at bounding box center [223, 105] width 14 height 14
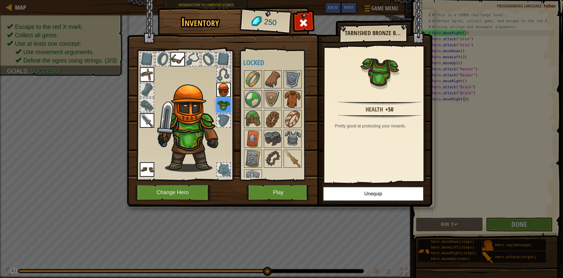
click at [287, 98] on img at bounding box center [292, 99] width 17 height 17
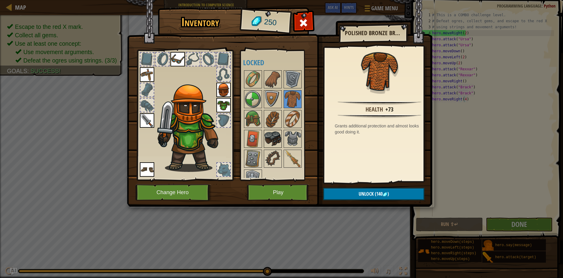
click at [272, 143] on img at bounding box center [272, 138] width 17 height 17
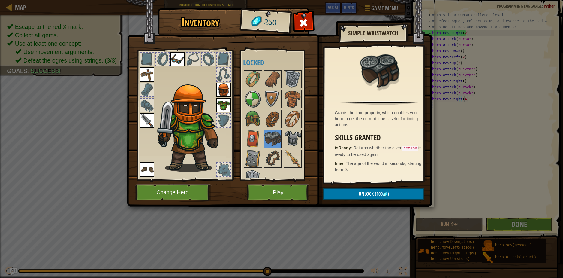
click at [291, 138] on img at bounding box center [292, 138] width 17 height 17
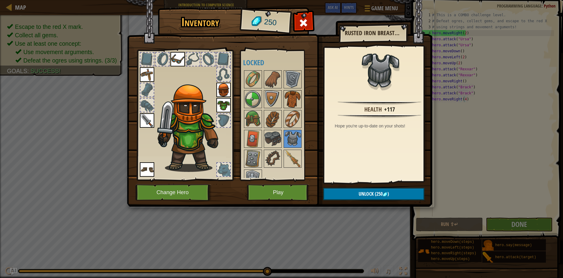
click at [291, 104] on img at bounding box center [292, 99] width 17 height 17
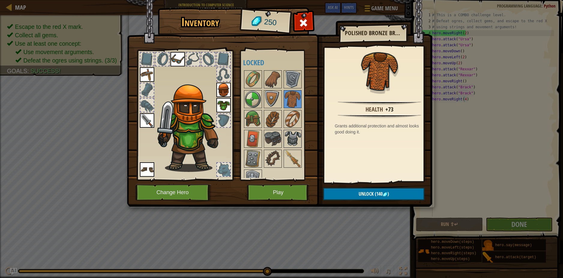
click at [293, 137] on img at bounding box center [292, 138] width 17 height 17
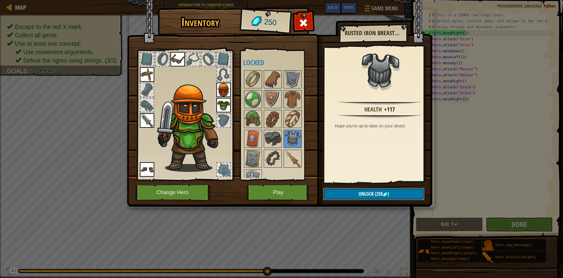
click at [379, 191] on span "(250" at bounding box center [378, 193] width 9 height 7
click at [379, 191] on button "Confirm" at bounding box center [373, 194] width 101 height 12
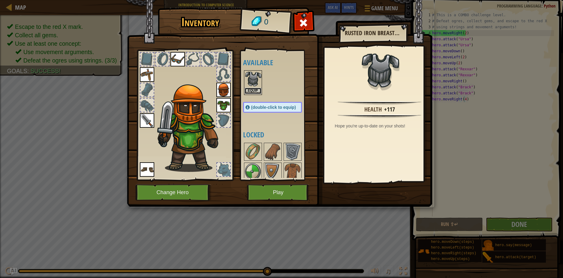
click at [249, 90] on button "Equip" at bounding box center [253, 91] width 17 height 6
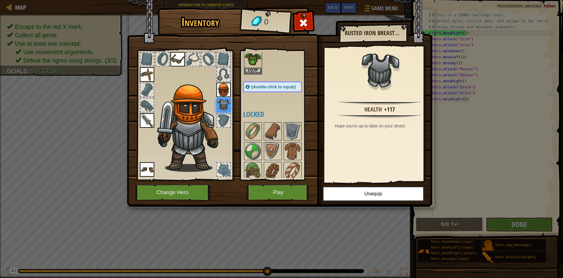
scroll to position [30, 0]
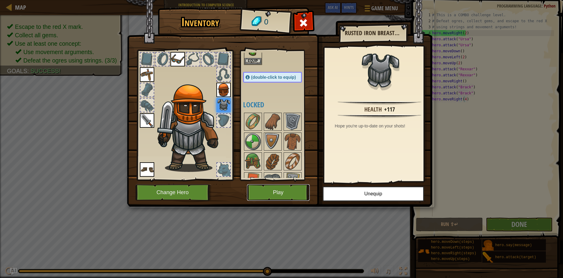
click at [272, 191] on button "Play" at bounding box center [278, 192] width 63 height 17
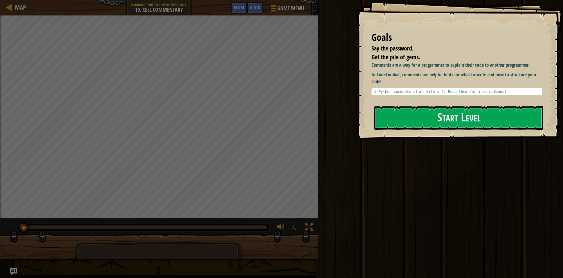
drag, startPoint x: 495, startPoint y: 89, endPoint x: 417, endPoint y: 85, distance: 78.1
click at [417, 85] on div "Comments are a way for a programmer to explain their code to another programmer…" at bounding box center [458, 79] width 175 height 34
type textarea "# Python comments start with a #. Read them for instructions!"
drag, startPoint x: 423, startPoint y: 92, endPoint x: 392, endPoint y: 91, distance: 31.5
click at [392, 91] on div "# Python comments start with a #. Read them for instructions!" at bounding box center [459, 95] width 172 height 13
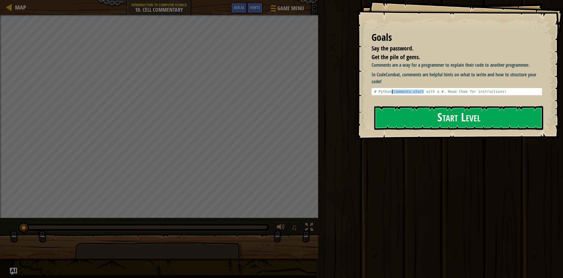
click at [438, 98] on div "Comments are a way for a programmer to explain their code to another programmer…" at bounding box center [458, 81] width 175 height 38
click at [452, 67] on p "Comments are a way for a programmer to explain their code to another programmer." at bounding box center [458, 65] width 175 height 7
click at [446, 81] on p "In CodeCombat, comments are helpful hints on what to write and how to structure…" at bounding box center [458, 78] width 175 height 14
click at [431, 90] on div "# Python comments start with a #. Read them for instructions!" at bounding box center [459, 95] width 172 height 13
click at [433, 84] on p "In CodeCombat, comments are helpful hints on what to write and how to structure…" at bounding box center [458, 78] width 175 height 14
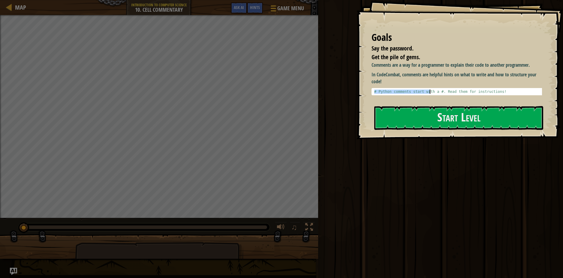
click at [421, 92] on div "# Python comments start with a #. Read them for instructions!" at bounding box center [459, 91] width 172 height 4
click at [408, 100] on div "Comments are a way for a programmer to explain their code to another programmer…" at bounding box center [458, 81] width 175 height 38
click at [402, 114] on button "Start Level" at bounding box center [458, 118] width 169 height 24
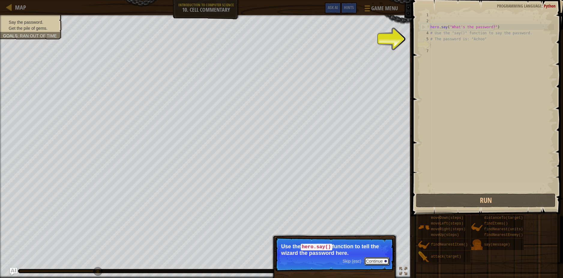
click at [371, 259] on button "Continue" at bounding box center [376, 261] width 25 height 8
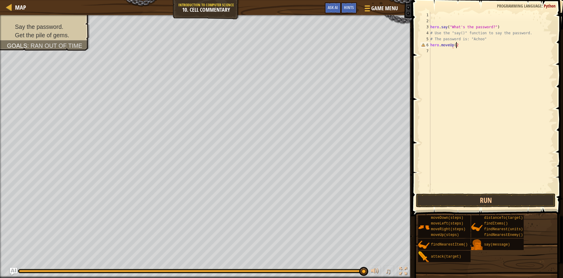
scroll to position [3, 2]
type textarea "hero.moveUp(2)"
click at [473, 201] on button "Run" at bounding box center [486, 200] width 140 height 14
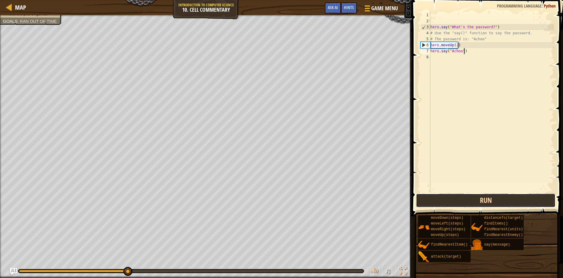
click at [468, 201] on button "Run" at bounding box center [486, 200] width 140 height 14
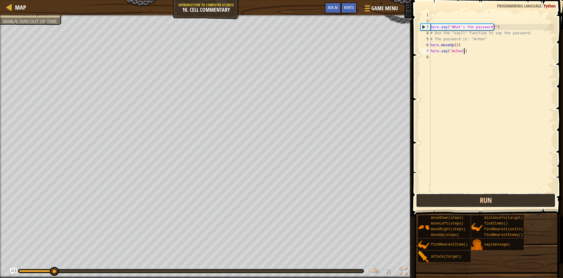
click at [467, 201] on button "Run" at bounding box center [486, 200] width 140 height 14
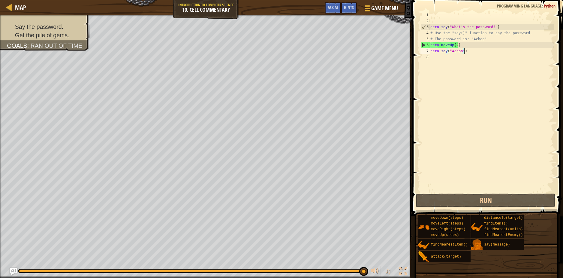
click at [468, 52] on div "hero . say ( "What's the password?" ) # Use the "say()" function to say the pas…" at bounding box center [491, 108] width 125 height 192
click at [465, 44] on div "hero . say ( "What's the password?" ) # Use the "say()" function to say the pas…" at bounding box center [491, 108] width 125 height 192
click at [461, 52] on div "hero . say ( "What's the password?" ) # Use the "say()" function to say the pas…" at bounding box center [491, 108] width 125 height 192
click at [480, 27] on div "hero . say ( "What's the password?" ) # Use the "say()" function to say the pas…" at bounding box center [491, 108] width 125 height 192
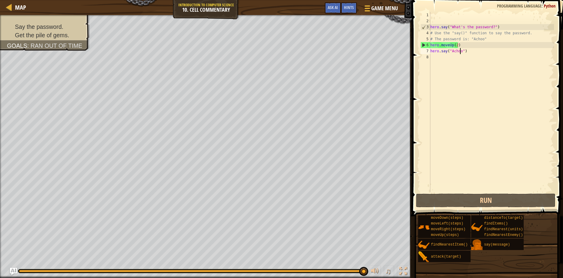
type textarea "hero.say("What's the password?")"
click at [480, 27] on div "hero . say ( "What's the password?" ) # Use the "say()" function to say the pas…" at bounding box center [491, 108] width 125 height 192
click at [481, 27] on div "hero . say ( "What's the password?" ) # Use the "say()" function to say the pas…" at bounding box center [491, 102] width 125 height 180
drag, startPoint x: 491, startPoint y: 26, endPoint x: 486, endPoint y: 27, distance: 4.8
click at [486, 27] on div "hero . say ( "What's the password?" ) # Use the "say()" function to say the pas…" at bounding box center [491, 108] width 125 height 192
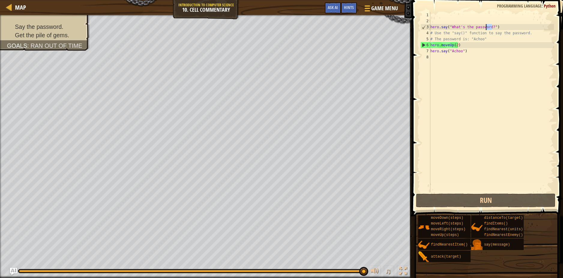
click at [487, 27] on div "hero . say ( "What's the password?" ) # Use the "say()" function to say the pas…" at bounding box center [491, 102] width 125 height 180
drag, startPoint x: 489, startPoint y: 27, endPoint x: 450, endPoint y: 26, distance: 39.0
click at [451, 26] on div "hero . say ( "What's the password?" ) # Use the "say()" function to say the pas…" at bounding box center [491, 108] width 125 height 192
click at [527, 110] on div "hero . say ( "What's the password?" ) # Use the "say()" function to say the pas…" at bounding box center [491, 108] width 125 height 192
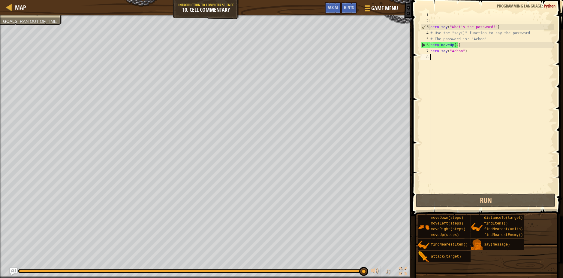
drag, startPoint x: 345, startPoint y: 272, endPoint x: 327, endPoint y: 272, distance: 17.7
click at [330, 272] on div at bounding box center [190, 271] width 345 height 4
click at [330, 268] on div "♫" at bounding box center [206, 269] width 412 height 18
click at [328, 271] on div at bounding box center [191, 270] width 344 height 2
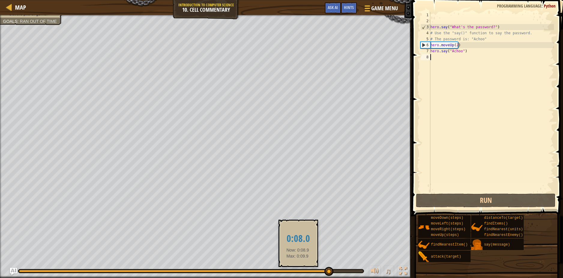
click at [294, 270] on div at bounding box center [173, 270] width 309 height 2
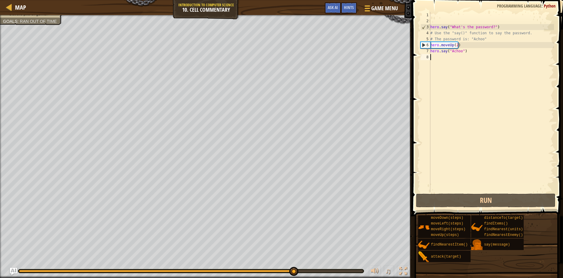
drag, startPoint x: 273, startPoint y: 269, endPoint x: 263, endPoint y: 269, distance: 9.6
click at [272, 269] on div at bounding box center [190, 271] width 345 height 4
click at [252, 269] on div at bounding box center [191, 271] width 346 height 4
click at [241, 272] on div at bounding box center [130, 270] width 222 height 2
click at [219, 269] on div at bounding box center [190, 271] width 345 height 4
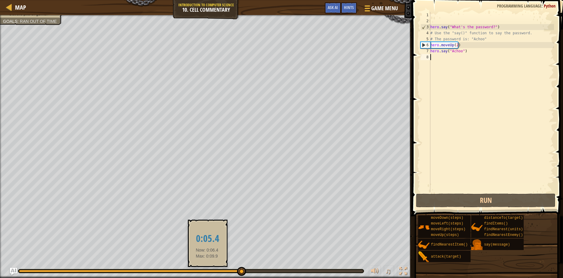
click at [207, 271] on div at bounding box center [130, 270] width 222 height 2
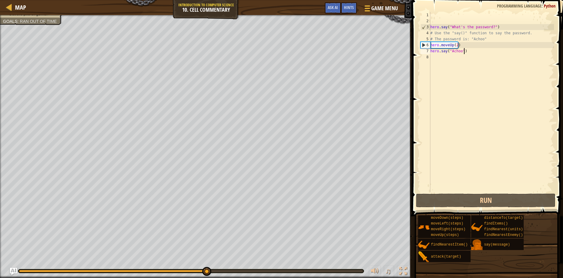
click at [472, 51] on div "hero . say ( "What's the password?" ) # Use the "say()" function to say the pas…" at bounding box center [491, 108] width 125 height 192
drag, startPoint x: 471, startPoint y: 51, endPoint x: 428, endPoint y: 44, distance: 43.7
click at [428, 44] on div "hero.say("Achoo") 1 2 3 4 5 6 7 8 hero . say ( "What's the password?" ) # Use t…" at bounding box center [486, 102] width 135 height 180
type textarea "hero.moveUp(2) hero.say("Achoo")"
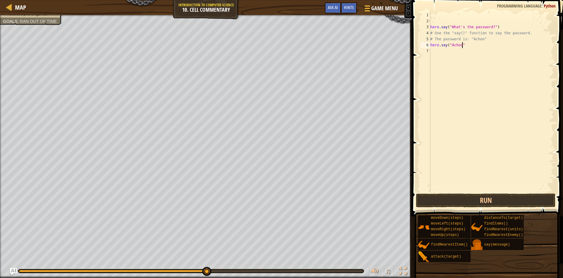
scroll to position [3, 2]
type textarea "hero.say("Achoo")"
click at [460, 200] on button "Run" at bounding box center [486, 200] width 140 height 14
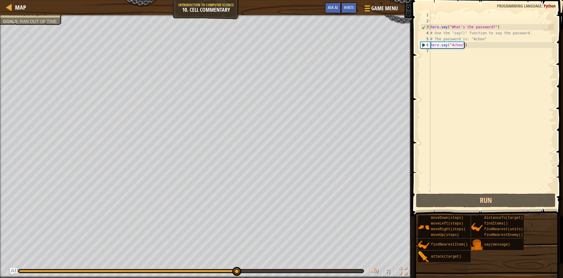
click at [463, 51] on div "hero . say ( "What's the password?" ) # Use the "say()" function to say the pas…" at bounding box center [491, 108] width 125 height 192
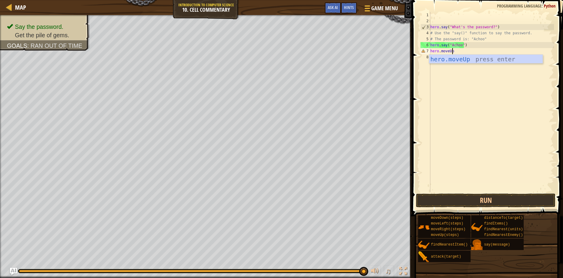
scroll to position [3, 2]
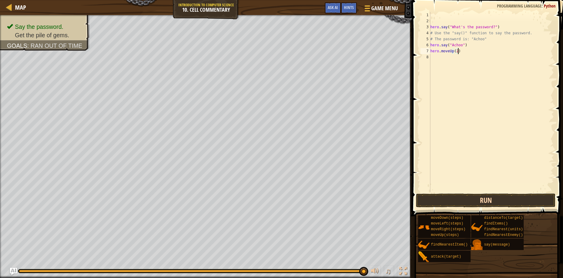
type textarea "hero.moveUp(2)"
click at [488, 201] on button "Run" at bounding box center [486, 200] width 140 height 14
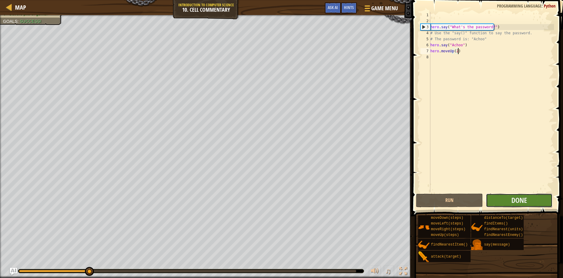
click at [501, 201] on button "Done" at bounding box center [519, 200] width 67 height 14
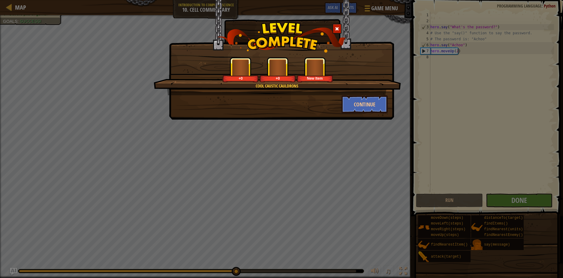
click at [298, 82] on div "New Item" at bounding box center [315, 69] width 36 height 25
click at [356, 104] on button "Continue" at bounding box center [364, 104] width 47 height 18
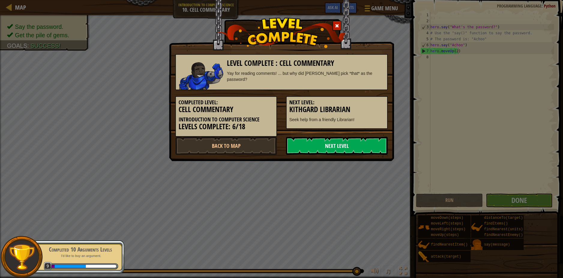
click at [330, 144] on link "Next Level" at bounding box center [337, 146] width 102 height 18
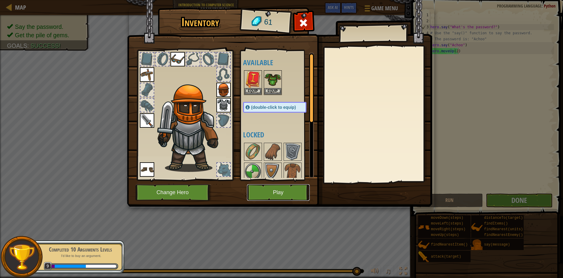
click at [284, 193] on button "Play" at bounding box center [278, 192] width 63 height 17
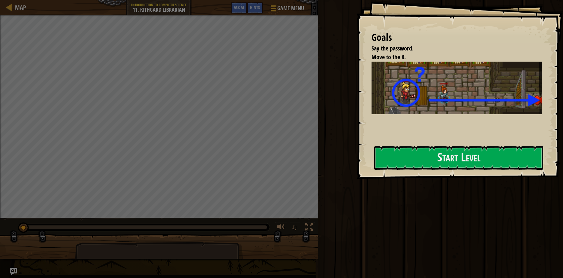
click at [419, 136] on div "Goals Say the password. Move to the X. Most levels have Hints that can help you…" at bounding box center [459, 89] width 206 height 179
click at [425, 157] on button "Start Level" at bounding box center [458, 158] width 169 height 24
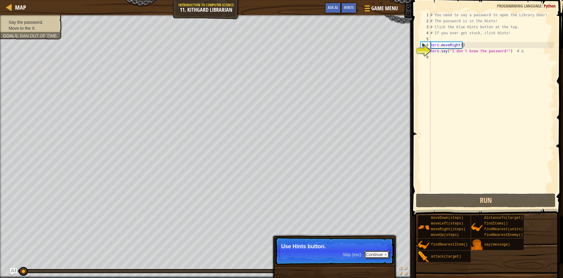
click at [387, 254] on button "Continue" at bounding box center [376, 254] width 25 height 8
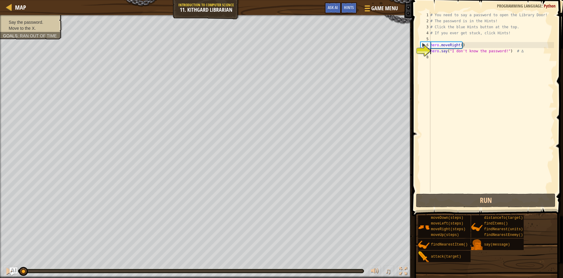
click at [15, 273] on img "Ask AI" at bounding box center [14, 271] width 8 height 8
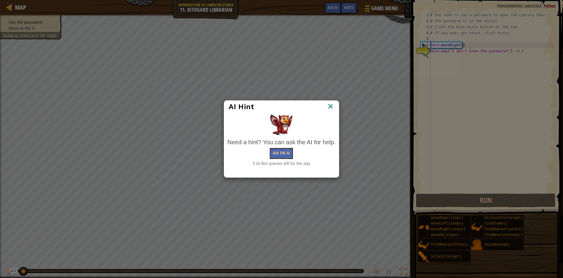
click at [330, 105] on img at bounding box center [330, 106] width 8 height 9
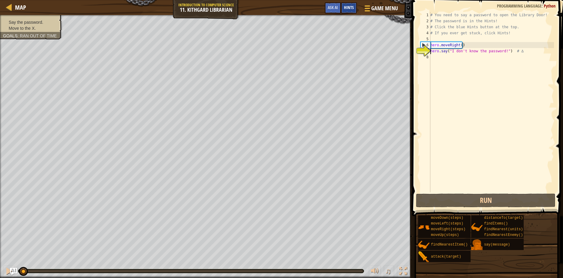
click at [352, 10] on span "Hints" at bounding box center [349, 8] width 10 height 6
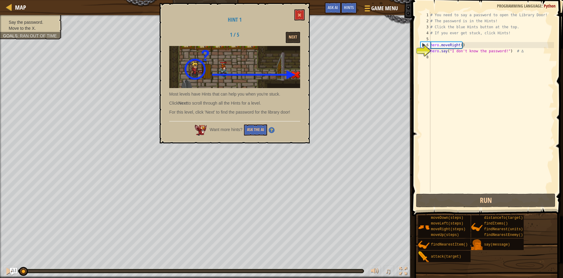
drag, startPoint x: 266, startPoint y: 92, endPoint x: 255, endPoint y: 95, distance: 11.6
click at [255, 95] on p "Most levels have Hints that can help you when you're stuck." at bounding box center [234, 94] width 131 height 6
click at [294, 38] on button "Next" at bounding box center [293, 37] width 14 height 11
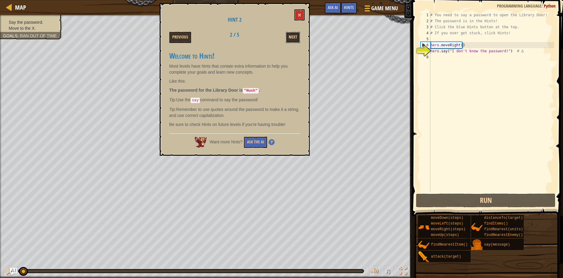
click at [290, 40] on button "Next" at bounding box center [293, 37] width 14 height 11
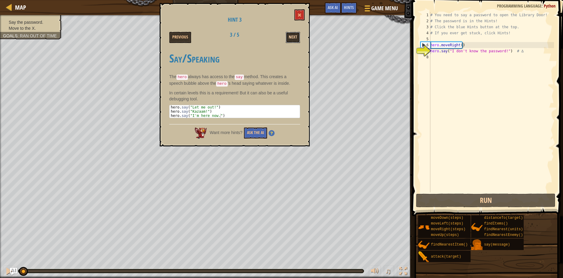
click at [290, 39] on button "Next" at bounding box center [293, 37] width 14 height 11
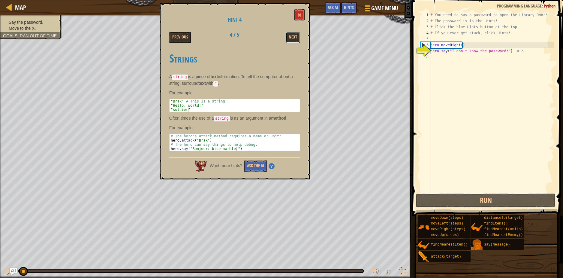
click at [288, 42] on button "Next" at bounding box center [293, 37] width 14 height 11
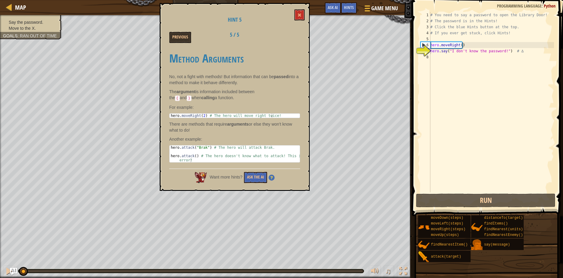
type textarea "hero.moveRight(2) # The hero will move right twice!"
drag, startPoint x: 291, startPoint y: 113, endPoint x: 260, endPoint y: 107, distance: 32.3
click at [259, 107] on p "For example:" at bounding box center [234, 107] width 131 height 6
drag, startPoint x: 296, startPoint y: 105, endPoint x: 267, endPoint y: 105, distance: 28.8
click at [267, 105] on p "For example:" at bounding box center [234, 107] width 131 height 6
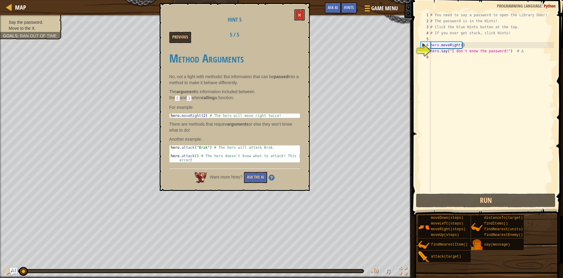
drag, startPoint x: 285, startPoint y: 100, endPoint x: 264, endPoint y: 100, distance: 21.6
click at [264, 100] on p "The argument is information included between the ( and ) when calling a functio…" at bounding box center [234, 95] width 131 height 13
drag, startPoint x: 274, startPoint y: 99, endPoint x: 258, endPoint y: 100, distance: 15.6
click at [258, 100] on p "The argument is information included between the ( and ) when calling a functio…" at bounding box center [234, 95] width 131 height 13
drag, startPoint x: 283, startPoint y: 99, endPoint x: 251, endPoint y: 93, distance: 32.7
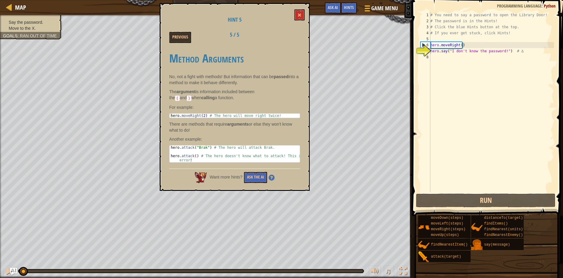
click at [251, 93] on p "The argument is information included between the ( and ) when calling a functio…" at bounding box center [234, 95] width 131 height 13
click at [298, 16] on span at bounding box center [299, 15] width 4 height 4
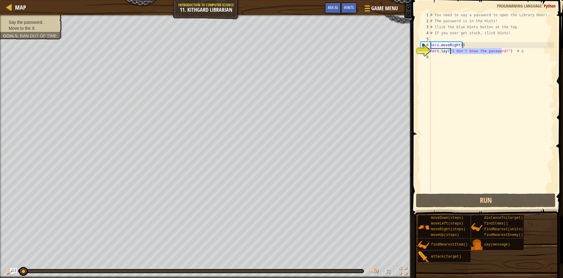
drag, startPoint x: 501, startPoint y: 52, endPoint x: 450, endPoint y: 52, distance: 51.0
click at [450, 52] on div "# You need to say a password to open the Library Door! # The password is in the…" at bounding box center [491, 108] width 125 height 192
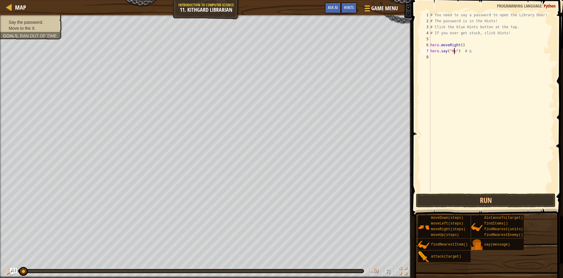
scroll to position [3, 2]
type textarea "hero.say("Hush") # ∆"
click at [474, 202] on button "Run" at bounding box center [486, 200] width 140 height 14
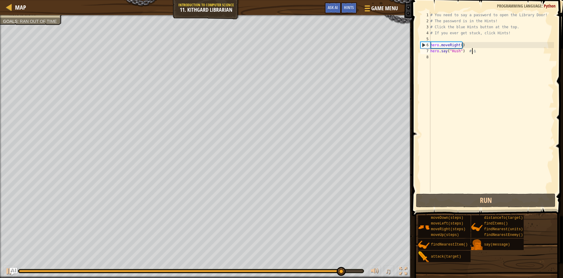
click at [483, 50] on div "# You need to say a password to open the Library Door! # The password is in the…" at bounding box center [491, 108] width 125 height 192
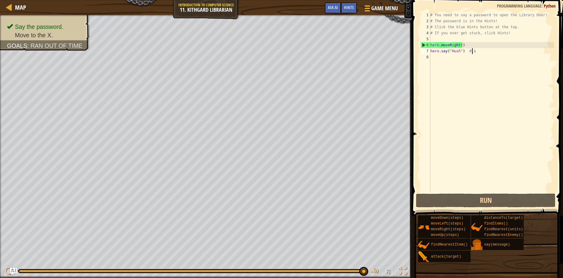
scroll to position [3, 0]
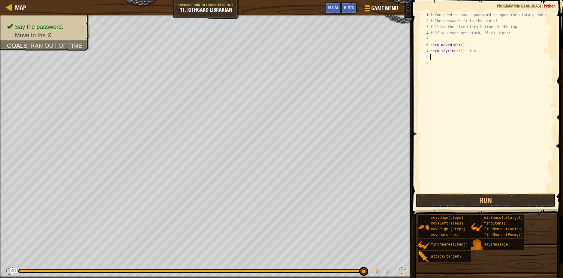
type textarea "ri"
click at [535, 198] on button "Run" at bounding box center [486, 200] width 140 height 14
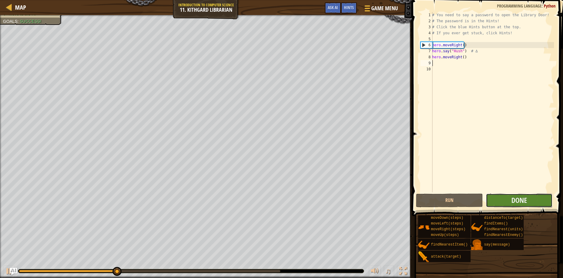
click at [535, 198] on button "Done" at bounding box center [519, 200] width 67 height 14
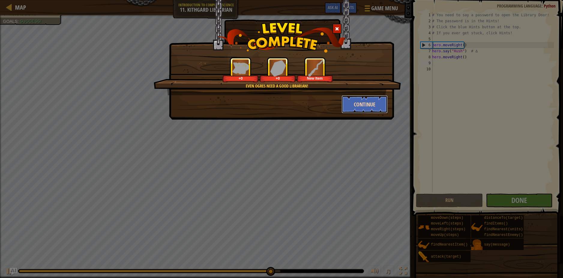
click at [365, 108] on button "Continue" at bounding box center [364, 104] width 47 height 18
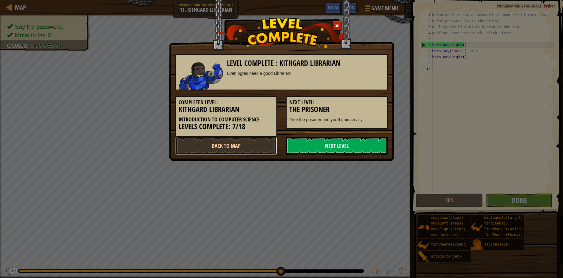
click at [225, 144] on link "Back to Map" at bounding box center [226, 146] width 102 height 18
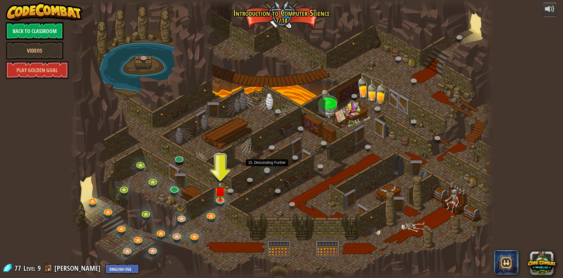
drag, startPoint x: 314, startPoint y: 170, endPoint x: 271, endPoint y: 171, distance: 43.2
click at [271, 171] on div "25. Kithgard Gates (Locked) Escape the Kithgard dungeons, and don't let the gua…" at bounding box center [281, 139] width 425 height 278
click at [222, 200] on link at bounding box center [220, 198] width 12 height 12
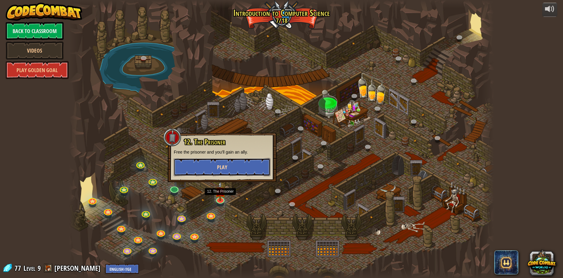
click at [221, 166] on span "Play" at bounding box center [222, 167] width 10 height 8
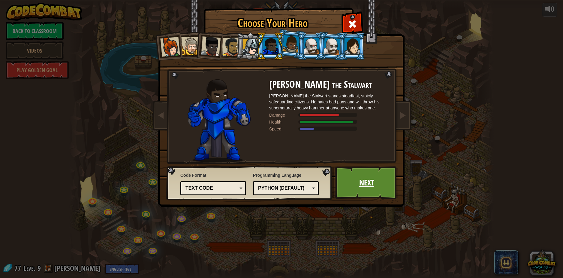
click at [364, 182] on link "Next" at bounding box center [366, 182] width 63 height 33
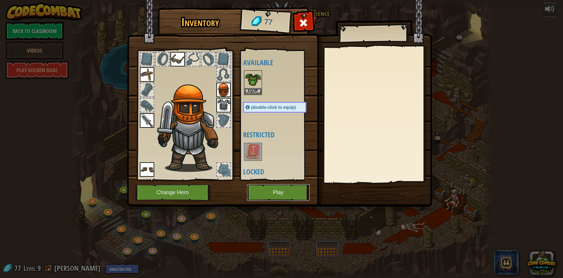
click at [282, 195] on button "Play" at bounding box center [278, 192] width 63 height 17
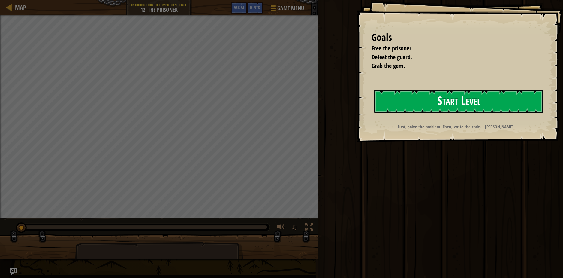
click at [444, 101] on button "Start Level" at bounding box center [458, 101] width 169 height 24
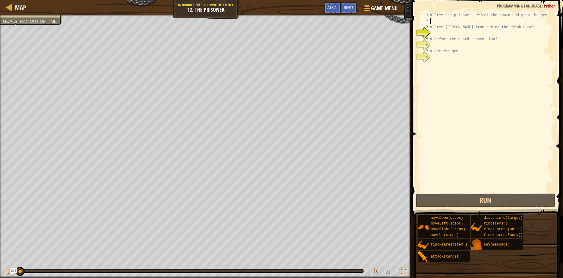
click at [464, 20] on div "# Free the prisoner, defeat the guard and grab the gem. # Free Patrick from beh…" at bounding box center [491, 108] width 125 height 192
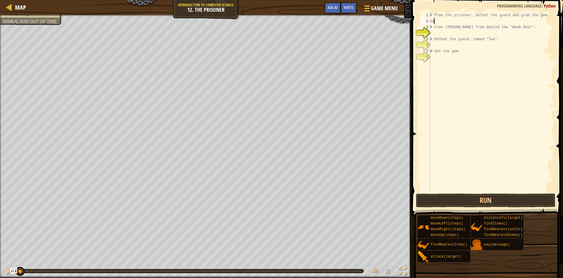
type textarea "c"
type textarea "a"
type textarea "w"
type textarea "n"
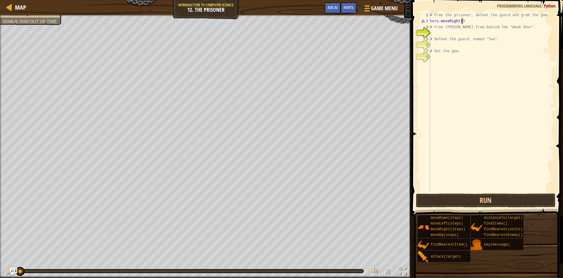
type textarea "hero.moveRight(3)"
type textarea "# Free Patrick from behind the "Weak Door"."
type textarea "h"
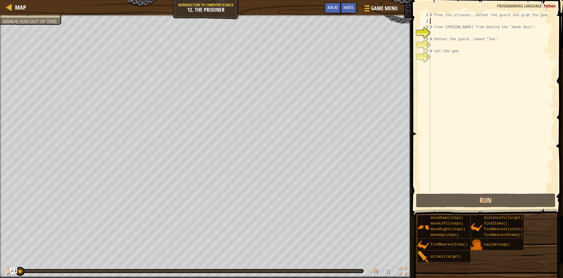
type textarea "# Free Patrick from behind the "Weak Door"."
type textarea "h"
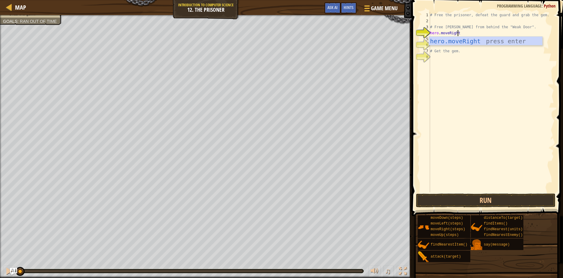
scroll to position [3, 2]
type textarea "hero.moveRight()"
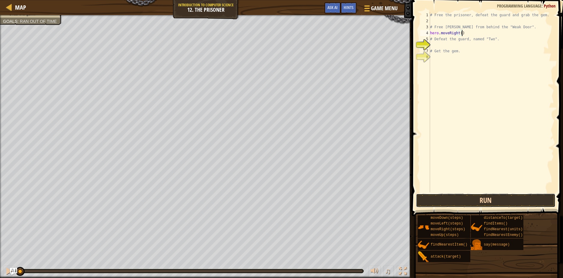
click at [461, 201] on button "Run" at bounding box center [486, 200] width 140 height 14
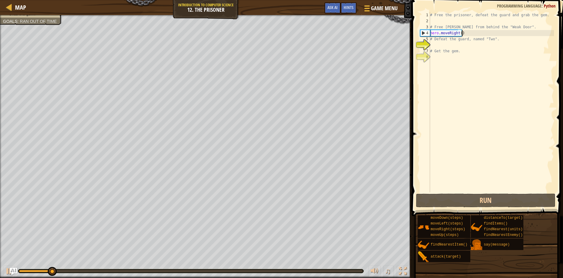
click at [508, 32] on div "# Free the prisoner, defeat the guard and grab the gem. # Free Patrick from beh…" at bounding box center [491, 108] width 125 height 192
click at [467, 42] on div "# Free the prisoner, defeat the guard and grab the gem. # Free Patrick from beh…" at bounding box center [491, 108] width 125 height 192
click at [472, 36] on div "# Free the prisoner, defeat the guard and grab the gem. # Free Patrick from beh…" at bounding box center [491, 108] width 125 height 192
type textarea "hero.moveRight()"
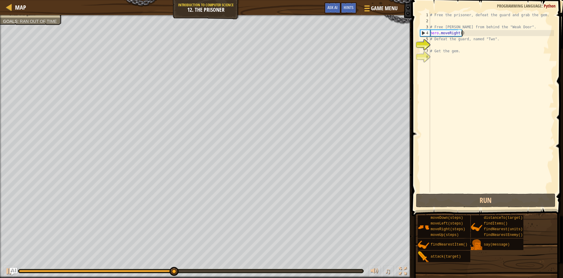
click at [473, 33] on div "# Free the prisoner, defeat the guard and grab the gem. # Free Patrick from beh…" at bounding box center [491, 108] width 125 height 192
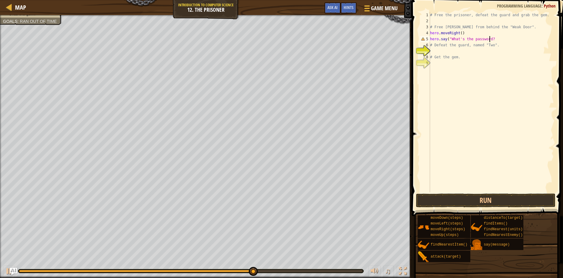
scroll to position [3, 5]
type textarea "hero.say("What's the password?")"
click at [440, 201] on button "Run" at bounding box center [486, 200] width 140 height 14
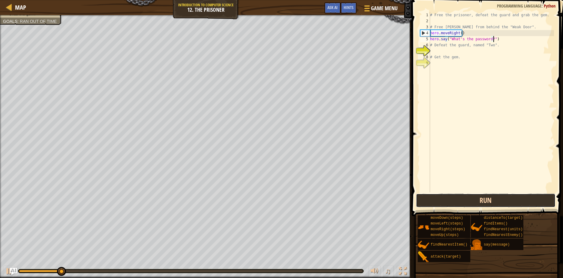
click at [457, 197] on button "Run" at bounding box center [486, 200] width 140 height 14
click at [463, 203] on button "Run" at bounding box center [486, 200] width 140 height 14
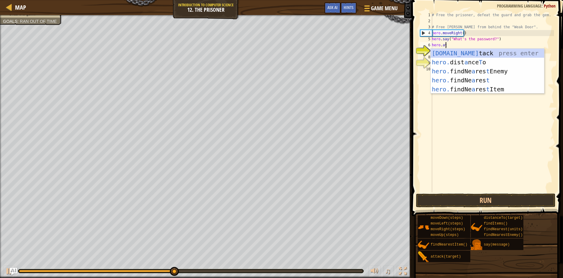
scroll to position [3, 1]
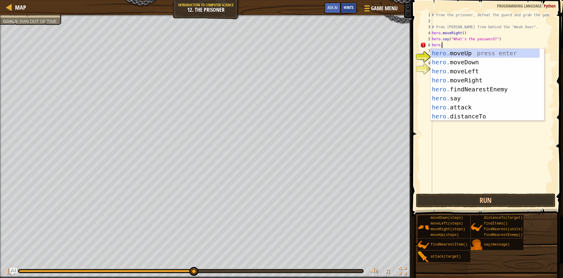
click at [349, 10] on span "Hints" at bounding box center [349, 8] width 10 height 6
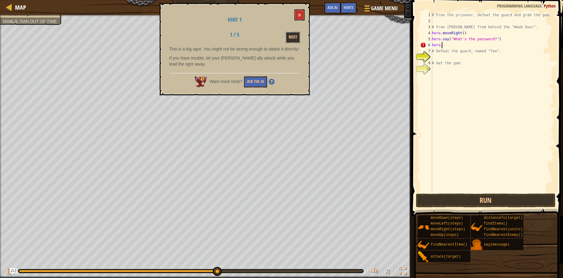
click at [288, 37] on button "Next" at bounding box center [293, 37] width 14 height 11
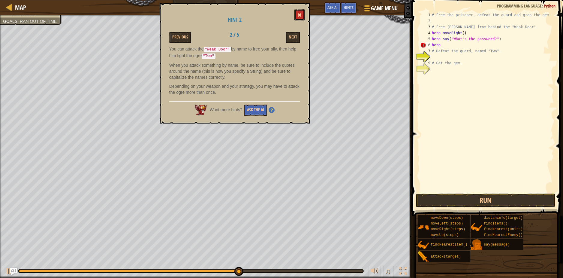
click at [298, 15] on span at bounding box center [299, 15] width 4 height 4
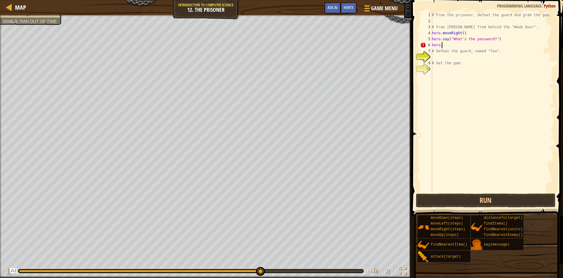
click at [446, 42] on div "# Free the prisoner, defeat the guard and grab the gem. # Free Patrick from beh…" at bounding box center [492, 108] width 123 height 192
drag, startPoint x: 491, startPoint y: 39, endPoint x: 432, endPoint y: 38, distance: 58.5
click at [432, 38] on div "# Free the prisoner, defeat the guard and grab the gem. # Free Patrick from beh…" at bounding box center [492, 108] width 123 height 192
type textarea "hero.say("What's the password?")"
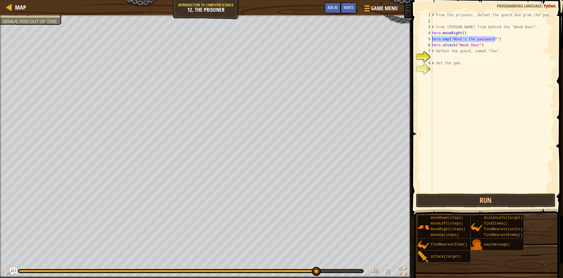
scroll to position [3, 0]
click at [490, 41] on div "# Free the prisoner, defeat the guard and grab the gem. # Free Patrick from beh…" at bounding box center [490, 108] width 125 height 192
type textarea "hero.attack("Weak Door")"
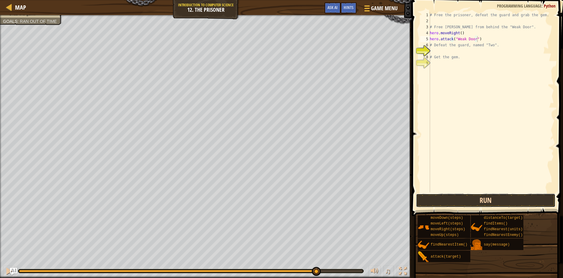
click at [458, 201] on button "Run" at bounding box center [486, 200] width 140 height 14
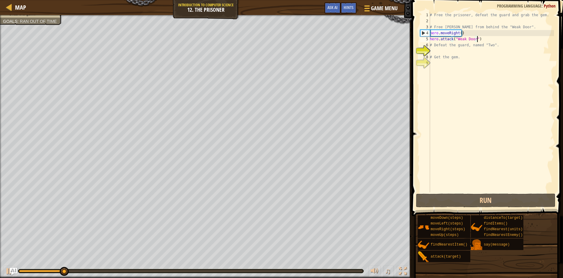
click at [489, 52] on div "# Free the prisoner, defeat the guard and grab the gem. # Free Patrick from beh…" at bounding box center [490, 108] width 125 height 192
click at [500, 39] on div "# Free the prisoner, defeat the guard and grab the gem. # Free Patrick from beh…" at bounding box center [490, 108] width 125 height 192
type textarea "hero.attack("Weak Door")"
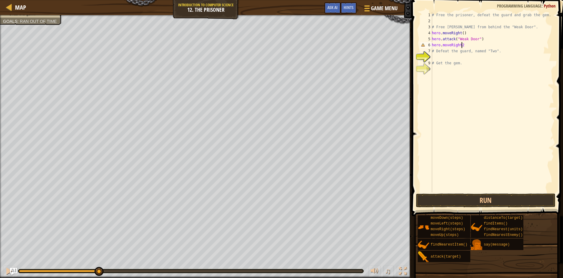
scroll to position [3, 2]
type textarea "hero.moveRight(2)"
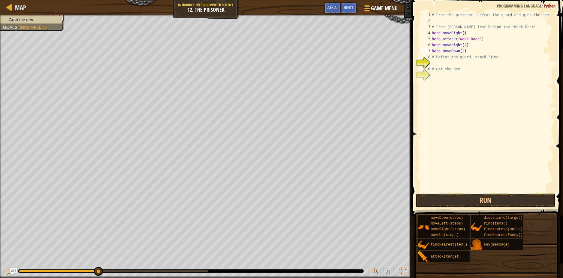
type textarea "# Defeat the guard, named "Two"."
type textarea "hero.attack("Two")"
click at [485, 61] on div "# Free the prisoner, defeat the guard and grab the gem. # Free Patrick from beh…" at bounding box center [492, 108] width 123 height 192
click at [484, 76] on div "# Free the prisoner, defeat the guard and grab the gem. # Free Patrick from beh…" at bounding box center [492, 108] width 123 height 192
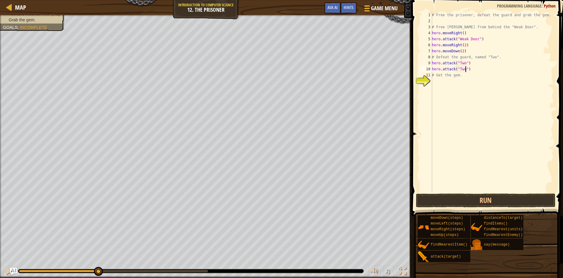
type textarea "# Get the gem."
click at [469, 81] on div "# Free the prisoner, defeat the guard and grab the gem. # Free Patrick from beh…" at bounding box center [492, 108] width 123 height 192
type textarea "hero.moveDown()"
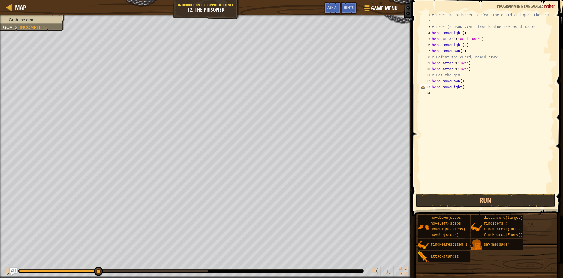
scroll to position [3, 2]
type textarea "hero.moveRight(3)"
click at [472, 199] on button "Run" at bounding box center [486, 200] width 140 height 14
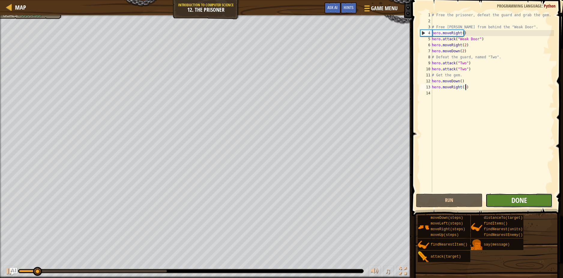
click at [517, 196] on span "Done" at bounding box center [519, 200] width 16 height 10
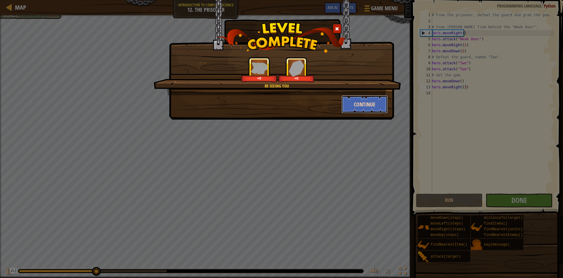
click at [359, 102] on button "Continue" at bounding box center [364, 104] width 47 height 18
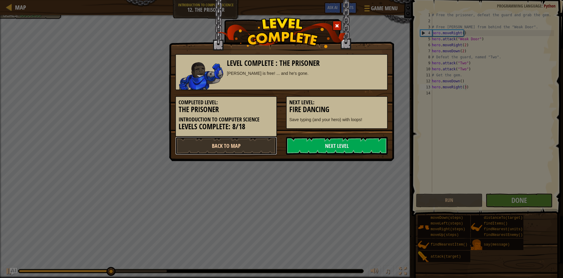
click at [217, 146] on link "Back to Map" at bounding box center [226, 146] width 102 height 18
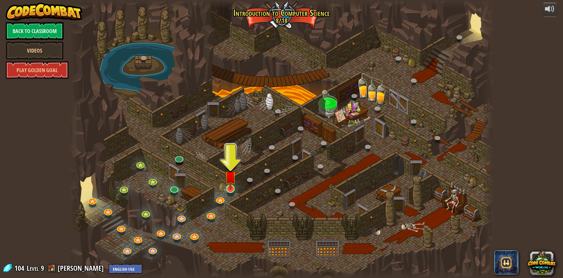
click at [230, 185] on img at bounding box center [230, 176] width 11 height 26
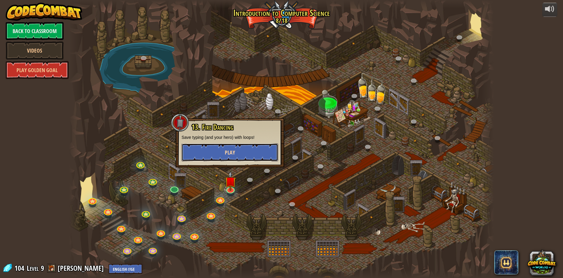
click at [233, 151] on span "Play" at bounding box center [230, 153] width 10 height 8
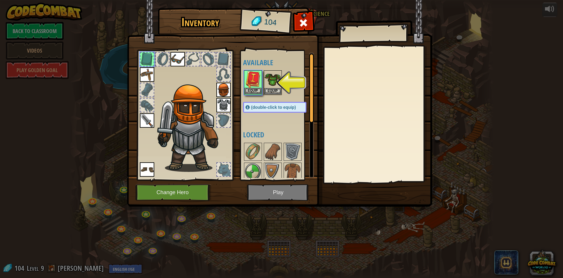
click at [252, 79] on img at bounding box center [253, 79] width 17 height 17
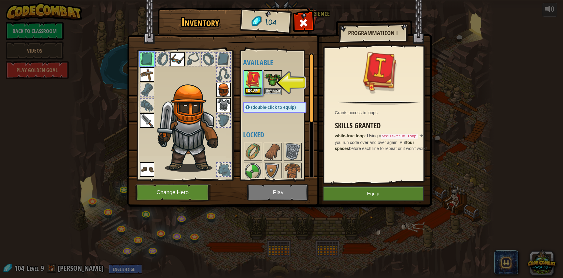
click at [251, 92] on button "Equip" at bounding box center [253, 91] width 17 height 6
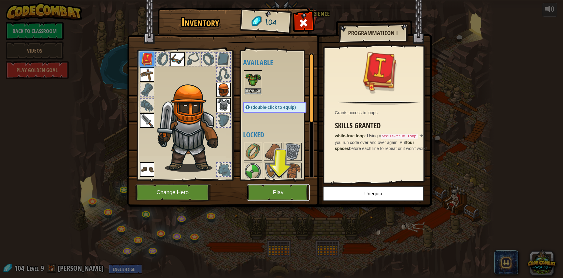
click at [280, 190] on button "Play" at bounding box center [278, 192] width 63 height 17
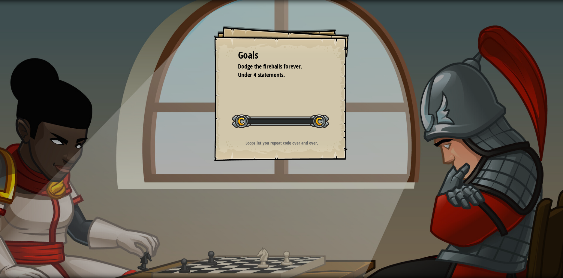
click at [280, 190] on div "Goals Dodge the fireballs forever. Under 4 statements. Start Level Error loadin…" at bounding box center [281, 139] width 563 height 278
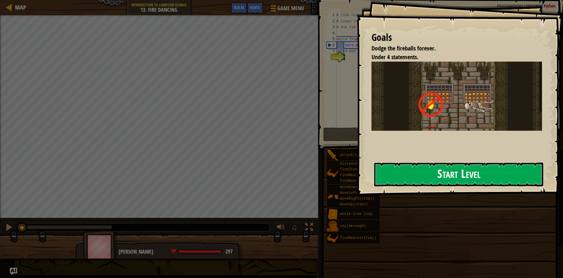
click at [427, 171] on button "Start Level" at bounding box center [458, 174] width 169 height 24
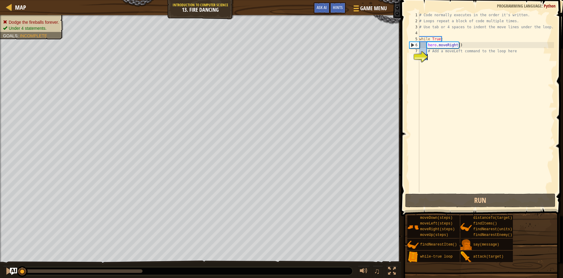
click at [451, 59] on div "# Code normally executes in the order it's written. # Loops repeat a block of c…" at bounding box center [486, 108] width 136 height 192
click at [462, 47] on div "# Code normally executes in the order it's written. # Loops repeat a block of c…" at bounding box center [486, 108] width 136 height 192
type textarea "hero.moveRight()"
click at [450, 57] on div "# Code normally executes in the order it's written. # Loops repeat a block of c…" at bounding box center [486, 108] width 136 height 192
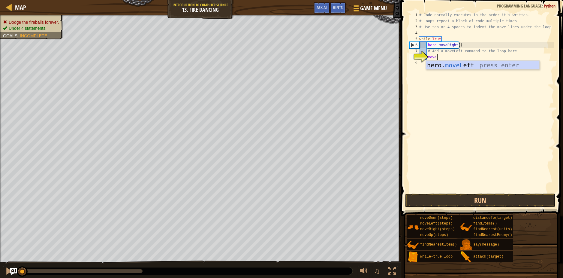
type textarea "moveLef"
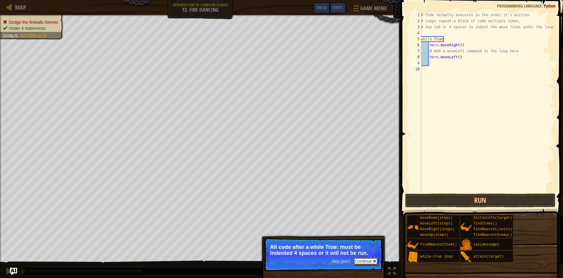
click at [368, 258] on button "Continue" at bounding box center [365, 261] width 25 height 8
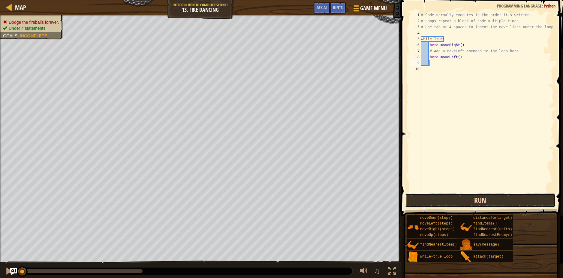
click at [446, 201] on button "Run" at bounding box center [480, 200] width 150 height 14
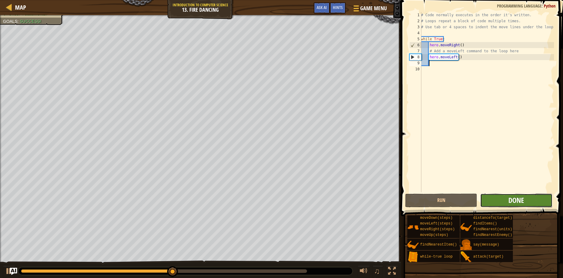
click at [522, 201] on span "Done" at bounding box center [516, 200] width 16 height 10
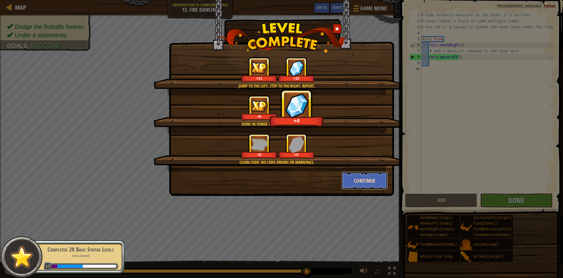
click at [358, 179] on button "Continue" at bounding box center [364, 180] width 47 height 18
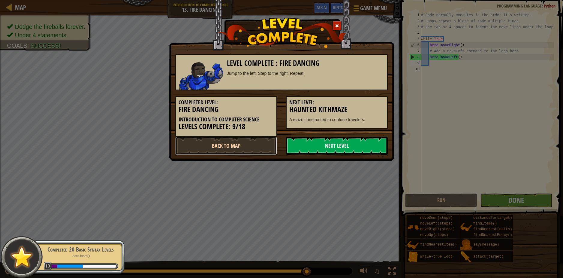
click at [242, 144] on link "Back to Map" at bounding box center [226, 146] width 102 height 18
